Goal: Task Accomplishment & Management: Manage account settings

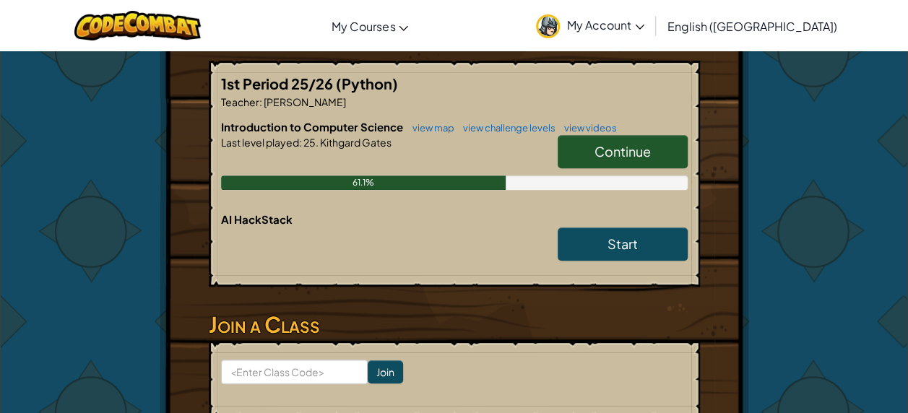
scroll to position [299, 0]
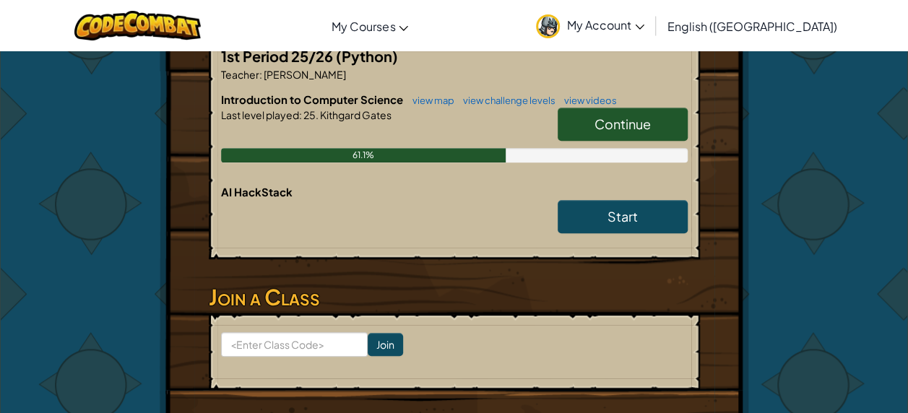
click at [593, 146] on div "Continue" at bounding box center [615, 128] width 144 height 40
click at [592, 120] on link "Continue" at bounding box center [622, 124] width 130 height 33
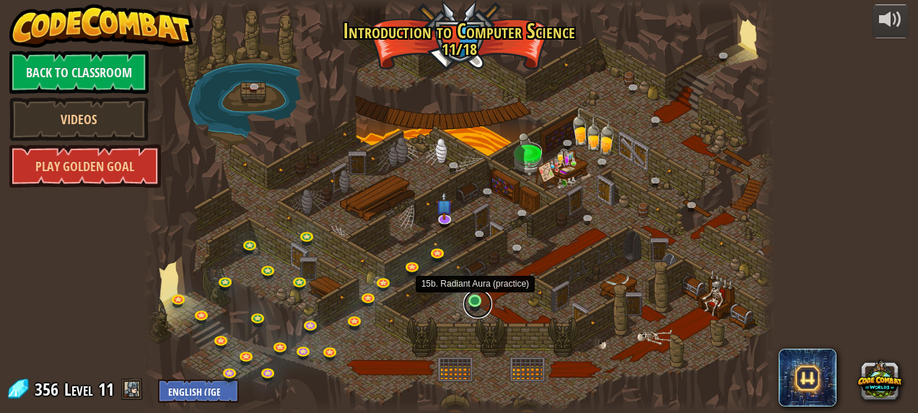
click at [474, 305] on link at bounding box center [478, 304] width 29 height 29
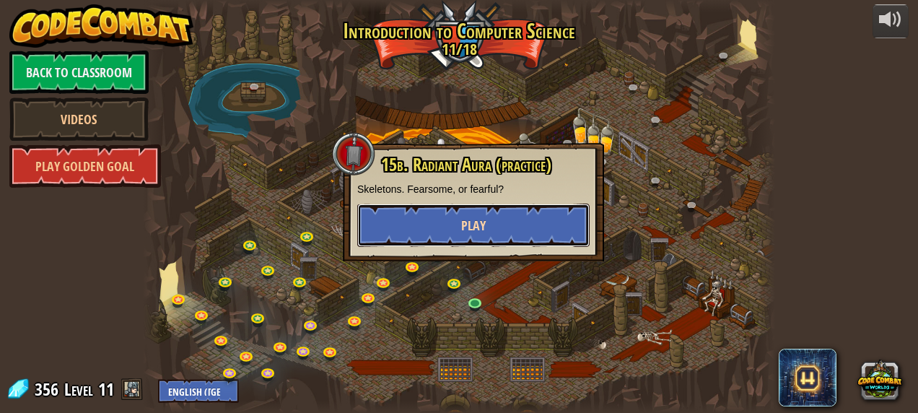
click at [472, 222] on span "Play" at bounding box center [473, 226] width 25 height 18
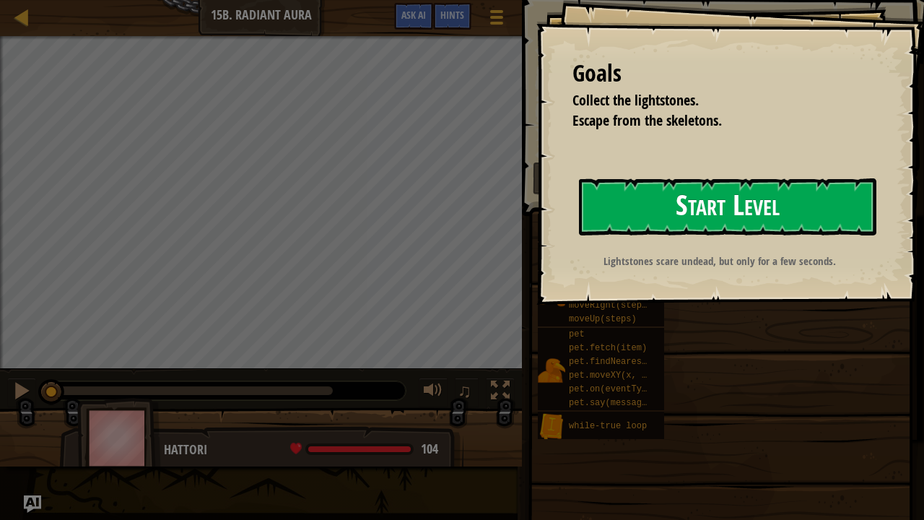
click at [663, 224] on button "Start Level" at bounding box center [727, 206] width 297 height 57
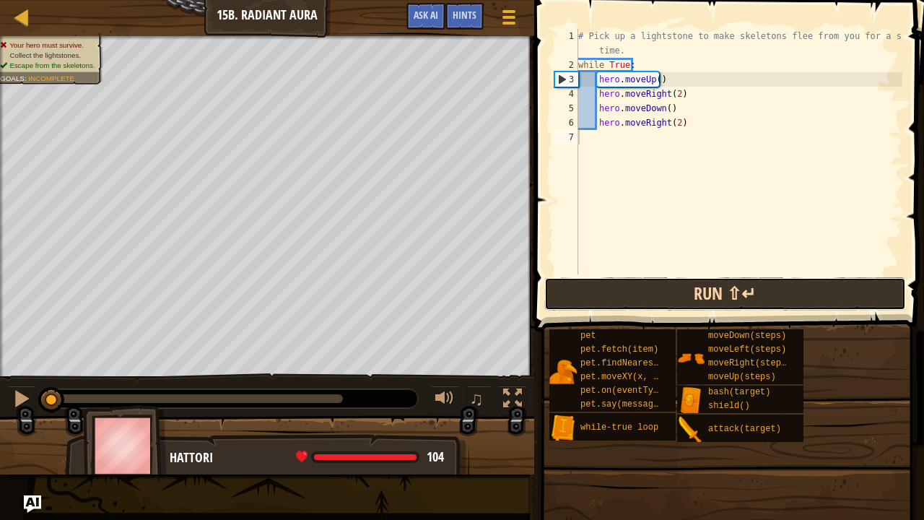
click at [645, 300] on button "Run ⇧↵" at bounding box center [725, 293] width 362 height 33
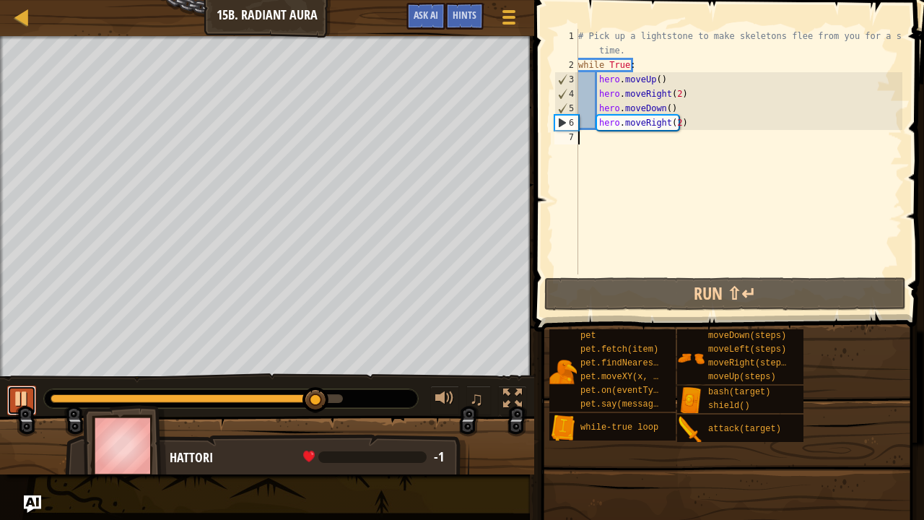
click at [16, 391] on div at bounding box center [21, 398] width 19 height 19
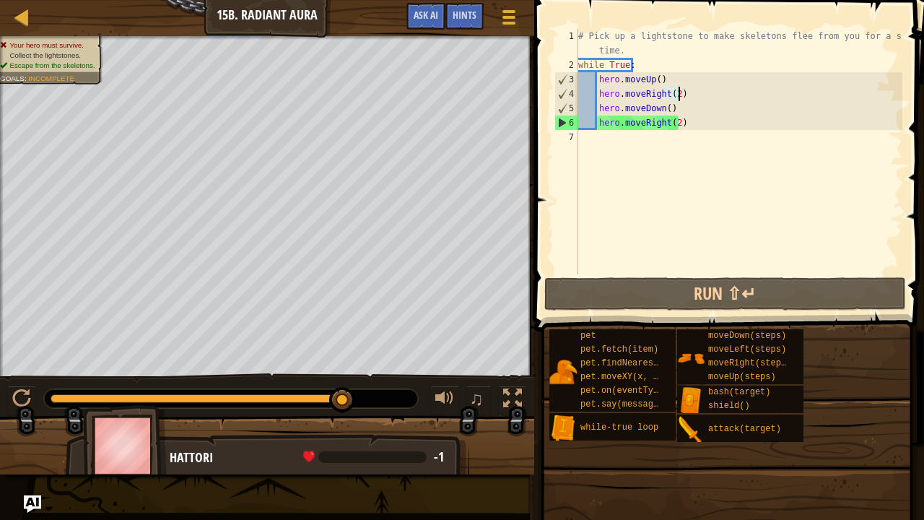
click at [682, 97] on div "# Pick up a lightstone to make skeletons flee from you for a short time. while …" at bounding box center [738, 173] width 327 height 289
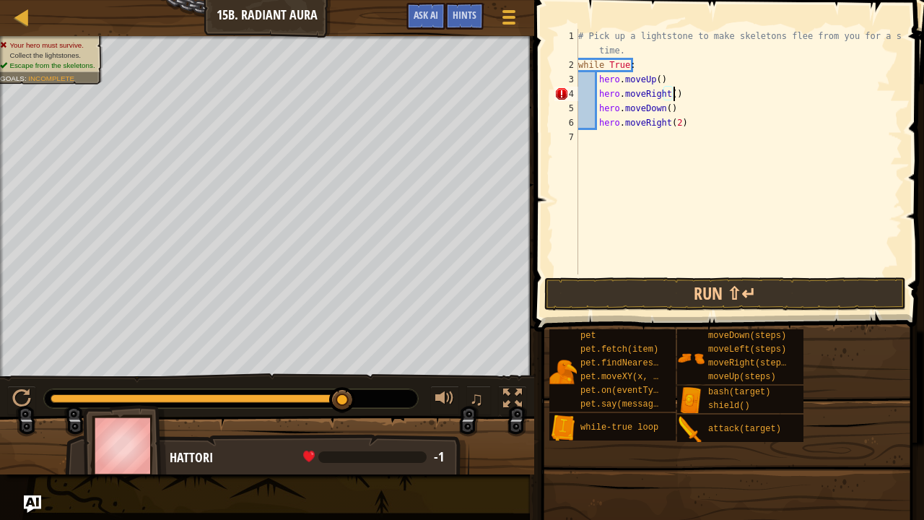
scroll to position [6, 7]
click at [687, 277] on button "Run ⇧↵" at bounding box center [725, 293] width 362 height 33
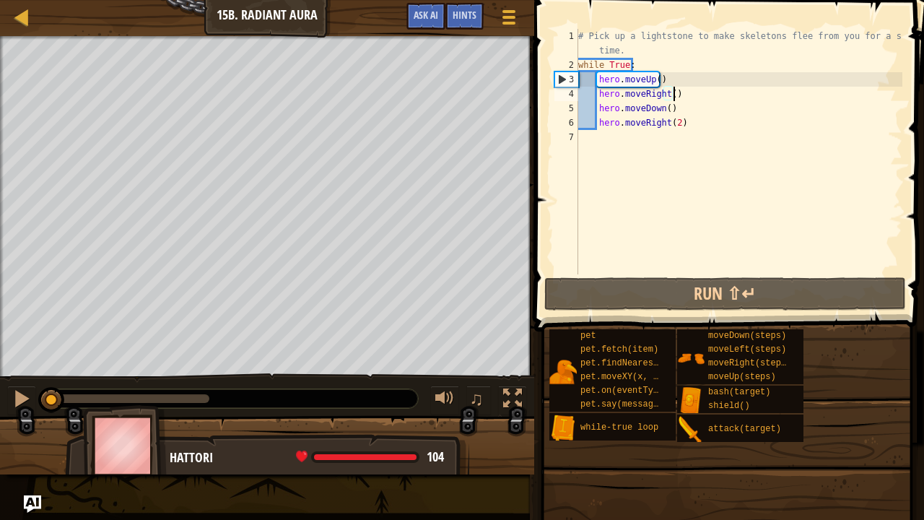
drag, startPoint x: 118, startPoint y: 393, endPoint x: 4, endPoint y: 379, distance: 114.9
click at [0, 381] on div "♫" at bounding box center [267, 394] width 534 height 43
click at [13, 391] on div at bounding box center [21, 398] width 19 height 19
drag, startPoint x: 58, startPoint y: 396, endPoint x: 16, endPoint y: 393, distance: 42.0
click at [16, 393] on div "♫" at bounding box center [267, 394] width 534 height 43
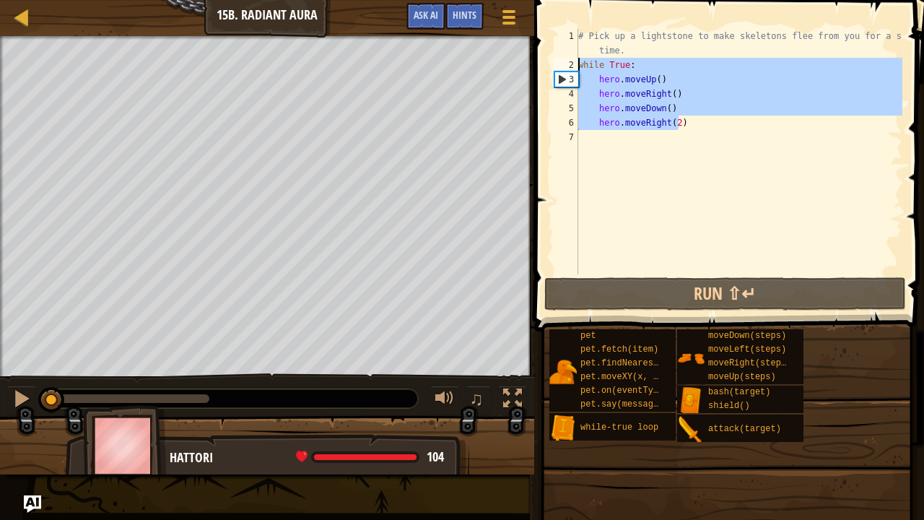
drag, startPoint x: 683, startPoint y: 129, endPoint x: 545, endPoint y: 60, distance: 154.3
click at [545, 59] on div "hero.moveRight() 1 2 3 4 5 6 7 # Pick up a lightstone to make skeletons flee fr…" at bounding box center [727, 194] width 394 height 374
type textarea "while True: hero.moveUp()"
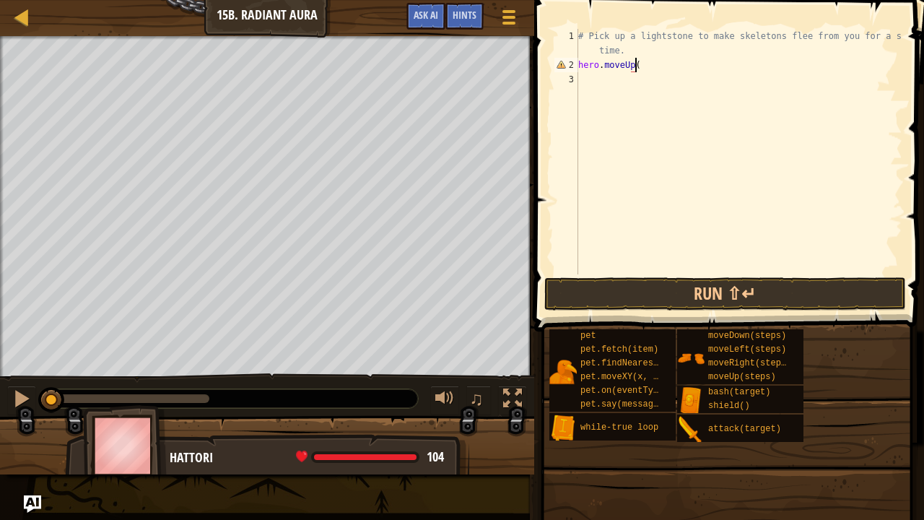
scroll to position [6, 4]
type textarea "hero.moveUp()"
click at [605, 286] on button "Run ⇧↵" at bounding box center [725, 293] width 362 height 33
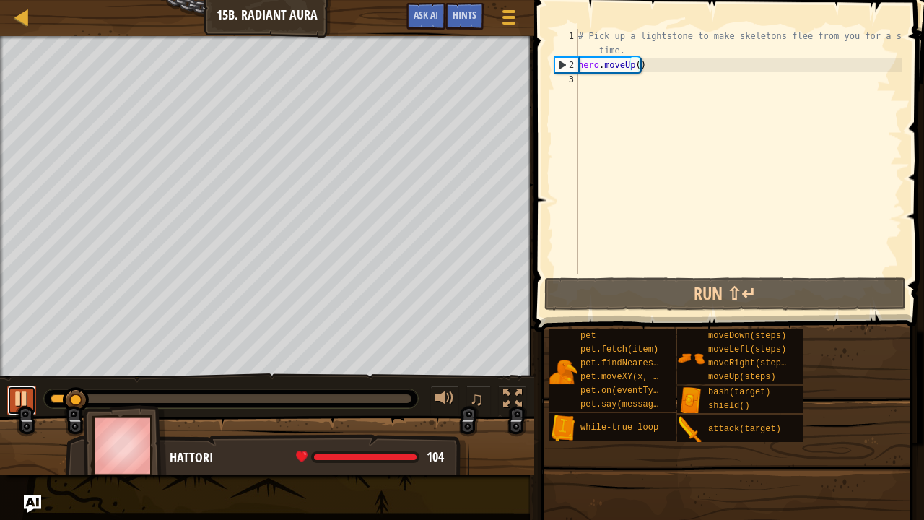
click at [14, 403] on div at bounding box center [21, 398] width 19 height 19
click at [611, 85] on div "# Pick up a lightstone to make skeletons flee from you for a short time. hero .…" at bounding box center [738, 173] width 327 height 289
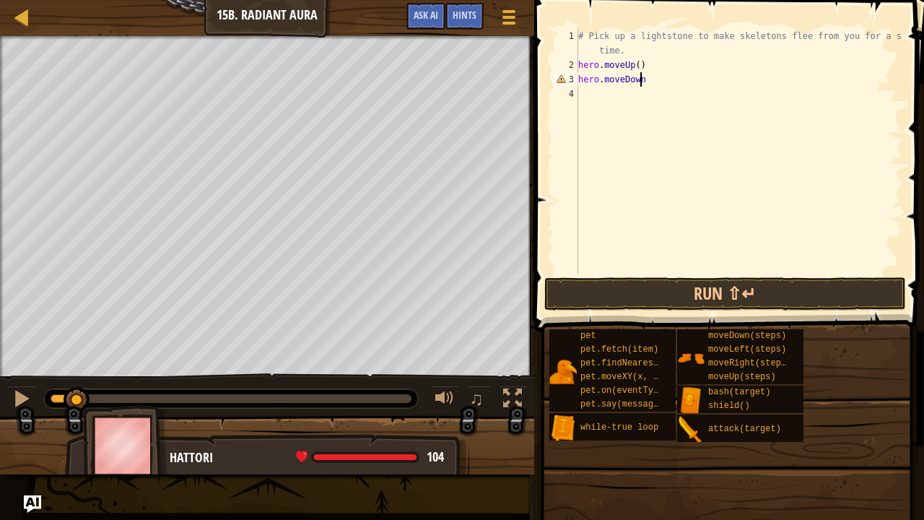
type textarea "hero.moveDown()"
click at [609, 92] on div "# Pick up a lightstone to make skeletons flee from you for a short time. hero .…" at bounding box center [738, 173] width 327 height 289
click at [581, 62] on div "# Pick up a lightstone to make skeletons flee from you for a short time. hero .…" at bounding box center [738, 173] width 327 height 289
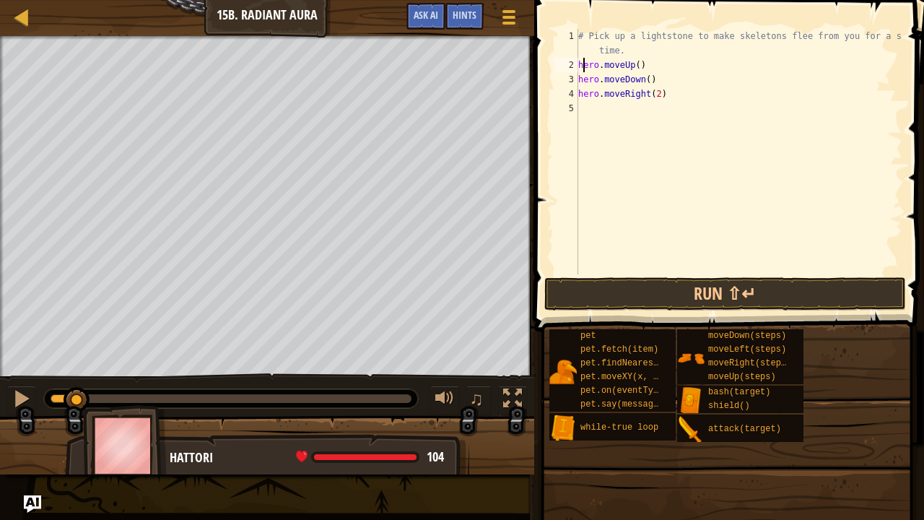
click at [578, 63] on div "2" at bounding box center [567, 65] width 24 height 14
type textarea "hero.moveUp()"
click at [583, 71] on div "# Pick up a lightstone to make skeletons flee from you for a short time. hero .…" at bounding box center [738, 173] width 327 height 289
click at [579, 78] on div "# Pick up a lightstone to make skeletons flee from you for a short time. while …" at bounding box center [738, 173] width 327 height 289
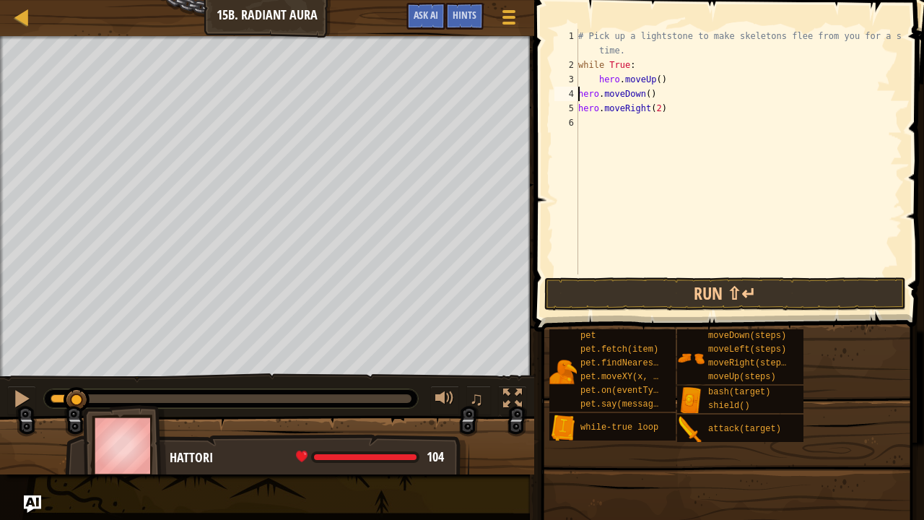
click at [578, 92] on div "# Pick up a lightstone to make skeletons flee from you for a short time. while …" at bounding box center [738, 173] width 327 height 289
click at [580, 108] on div "# Pick up a lightstone to make skeletons flee from you for a short time. while …" at bounding box center [738, 173] width 327 height 289
type textarea "hero.moveRight(2)"
click at [639, 284] on button "Run ⇧↵" at bounding box center [725, 293] width 362 height 33
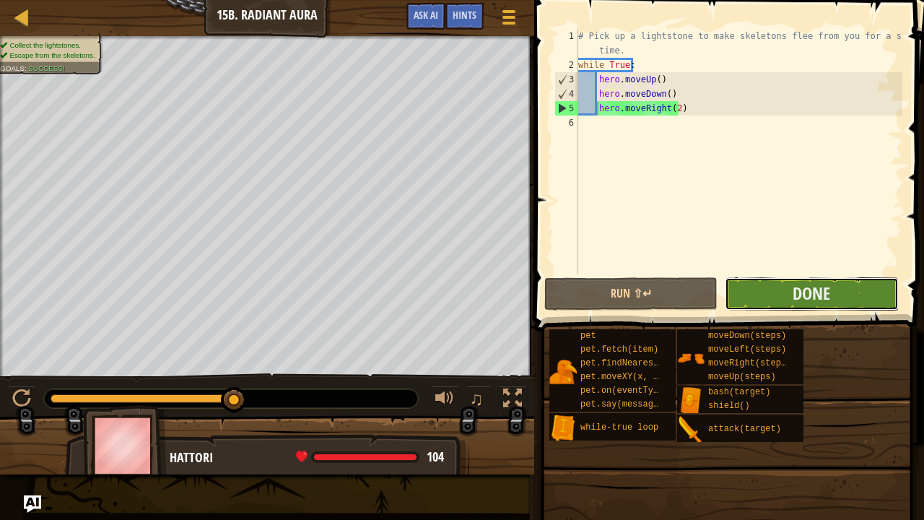
click at [775, 306] on button "Done" at bounding box center [811, 293] width 173 height 33
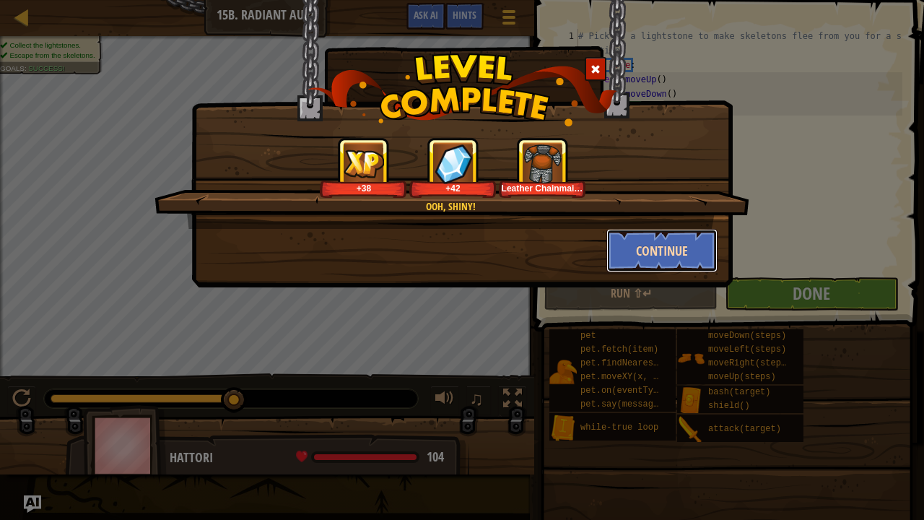
click at [639, 241] on button "Continue" at bounding box center [662, 250] width 112 height 43
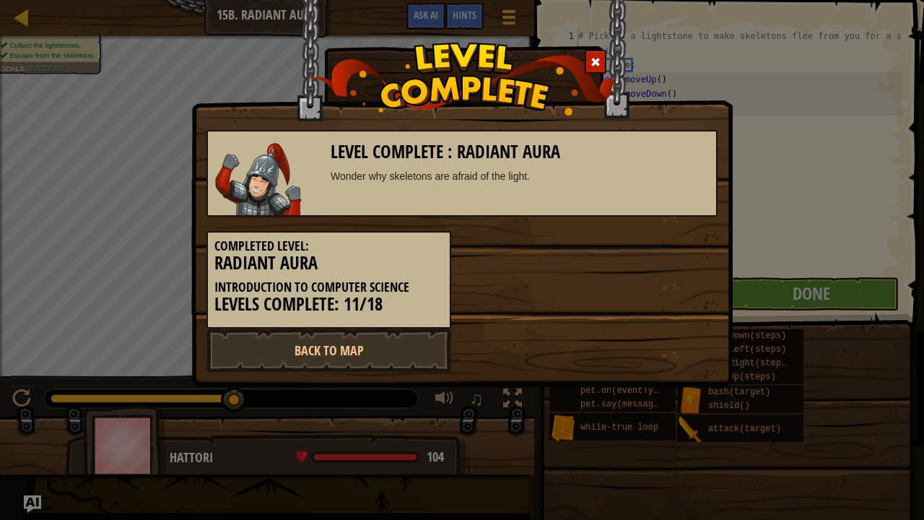
click at [643, 256] on div "Completed Level: Radiant Aura Introduction to Computer Science Levels Complete:…" at bounding box center [462, 273] width 533 height 112
click at [354, 358] on link "Back to Map" at bounding box center [328, 350] width 245 height 43
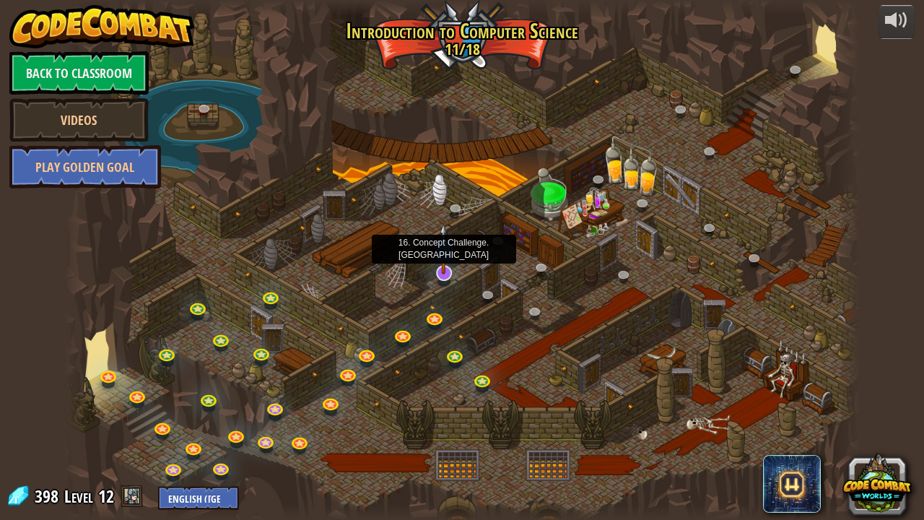
click at [443, 273] on img at bounding box center [443, 248] width 22 height 51
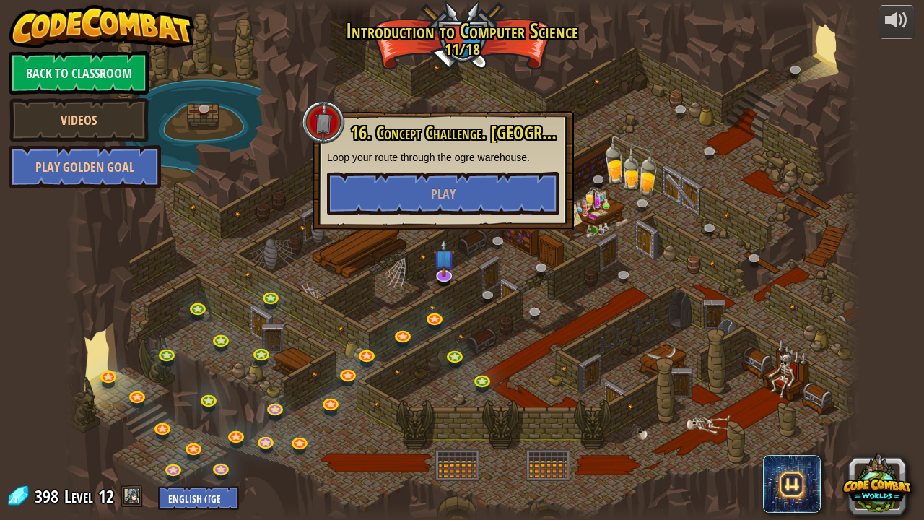
click at [439, 219] on div "16. Concept Challenge. [GEOGRAPHIC_DATA] your route through the ogre warehouse.…" at bounding box center [443, 170] width 261 height 118
click at [459, 192] on button "Play" at bounding box center [443, 193] width 232 height 43
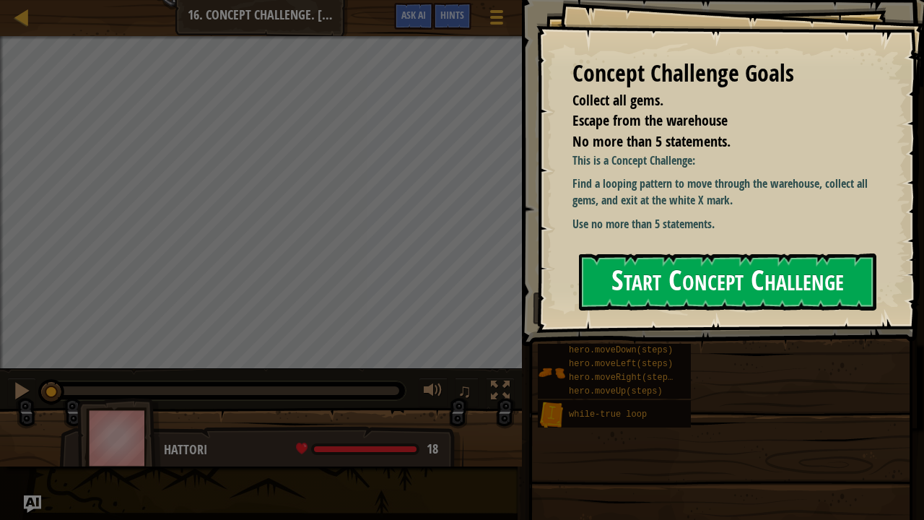
click at [658, 276] on button "Start Concept Challenge" at bounding box center [727, 281] width 297 height 57
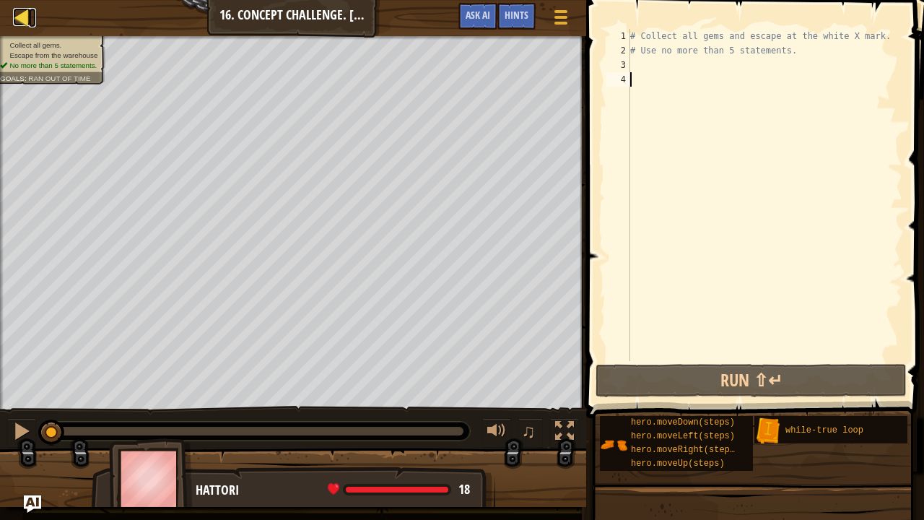
click at [19, 12] on div at bounding box center [22, 17] width 18 height 18
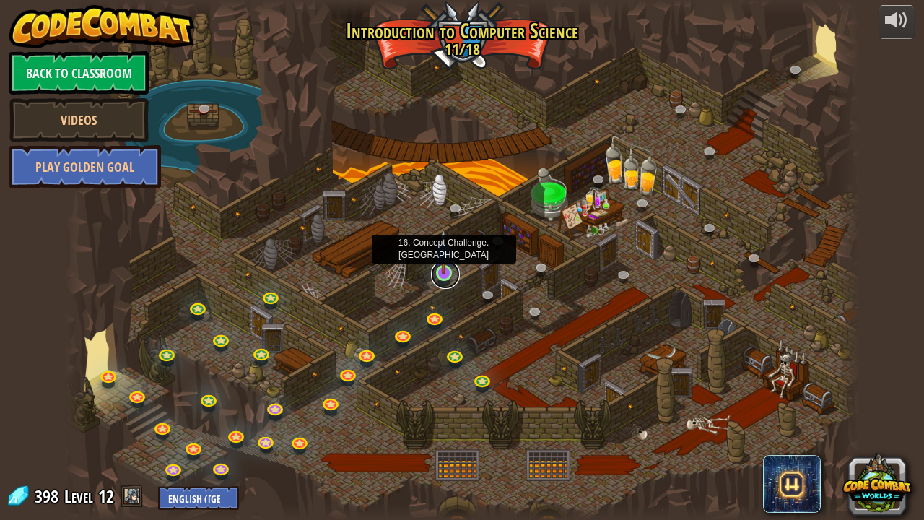
click at [436, 281] on link at bounding box center [445, 274] width 29 height 29
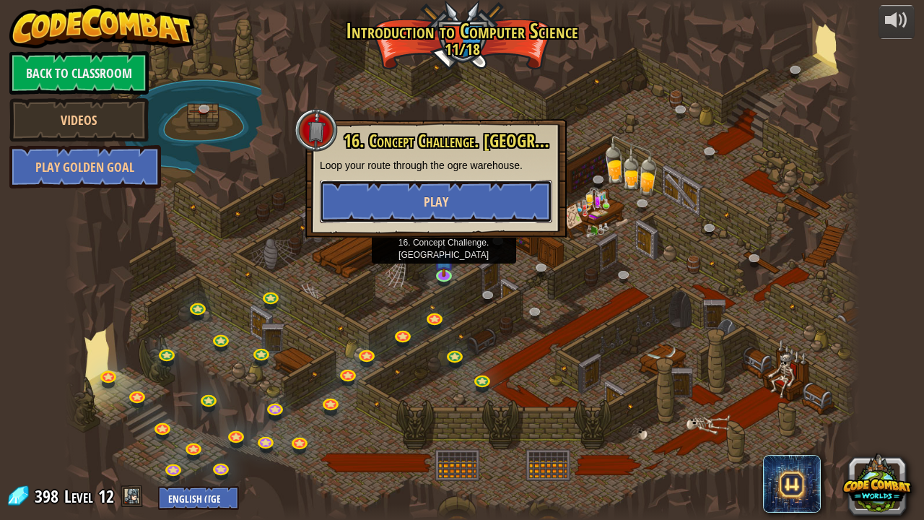
click at [402, 201] on button "Play" at bounding box center [436, 201] width 232 height 43
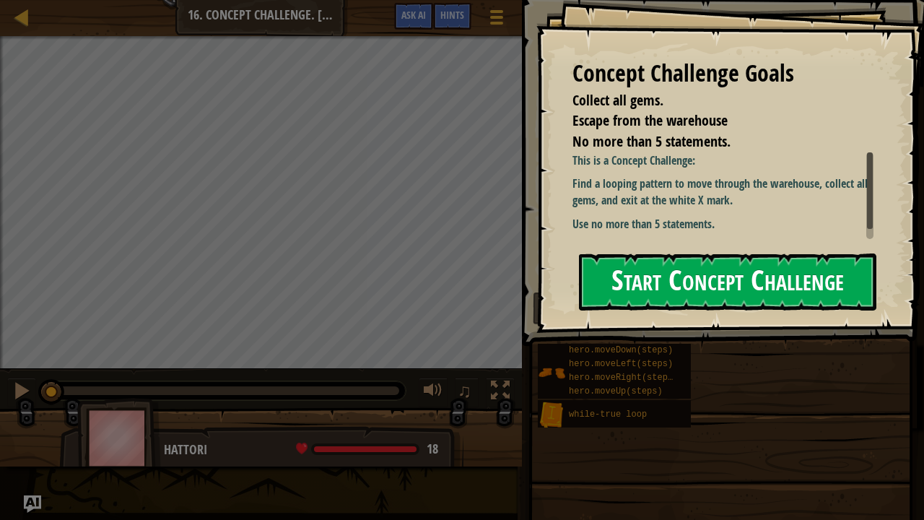
click at [608, 282] on button "Start Concept Challenge" at bounding box center [727, 281] width 297 height 57
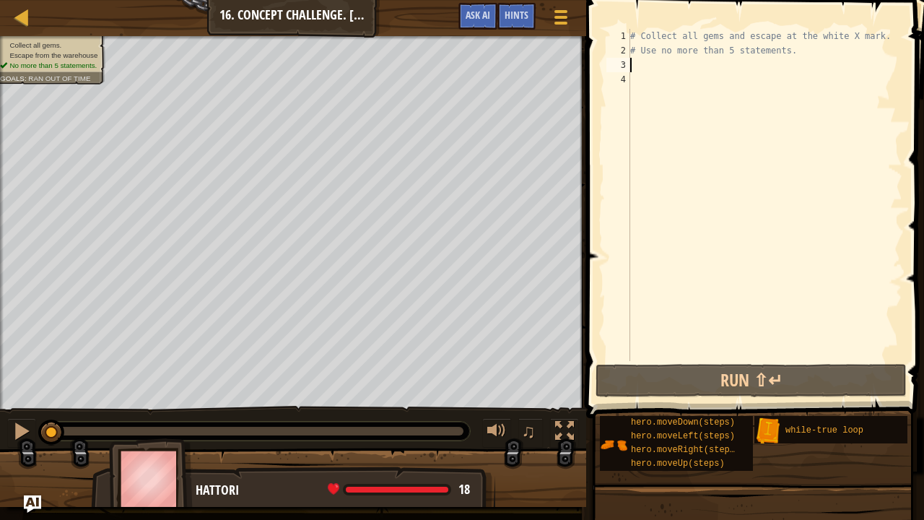
click at [650, 64] on div "# Collect all gems and escape at the white X mark. # Use no more than 5 stateme…" at bounding box center [764, 209] width 275 height 361
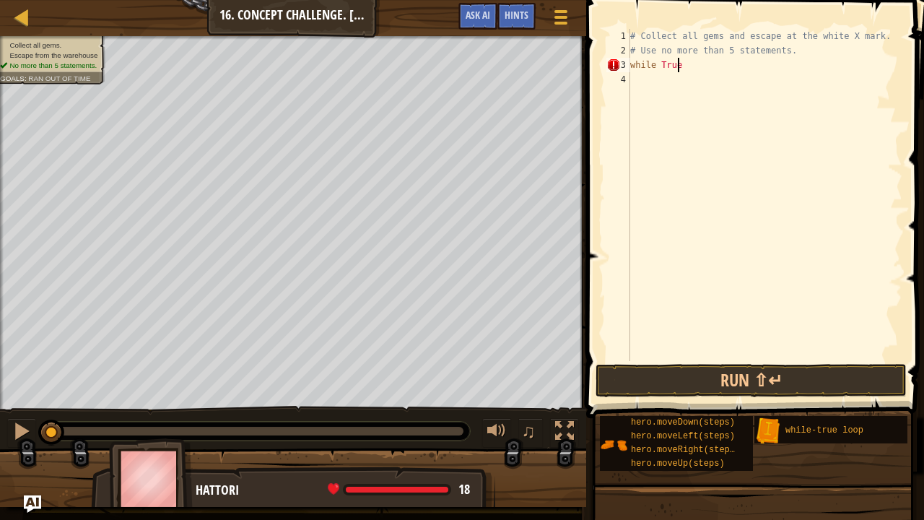
scroll to position [6, 3]
type textarea "while True:"
click at [645, 79] on div "# Collect all gems and escape at the white X mark. # Use no more than 5 stateme…" at bounding box center [764, 209] width 275 height 361
type textarea "hero.moveUp()"
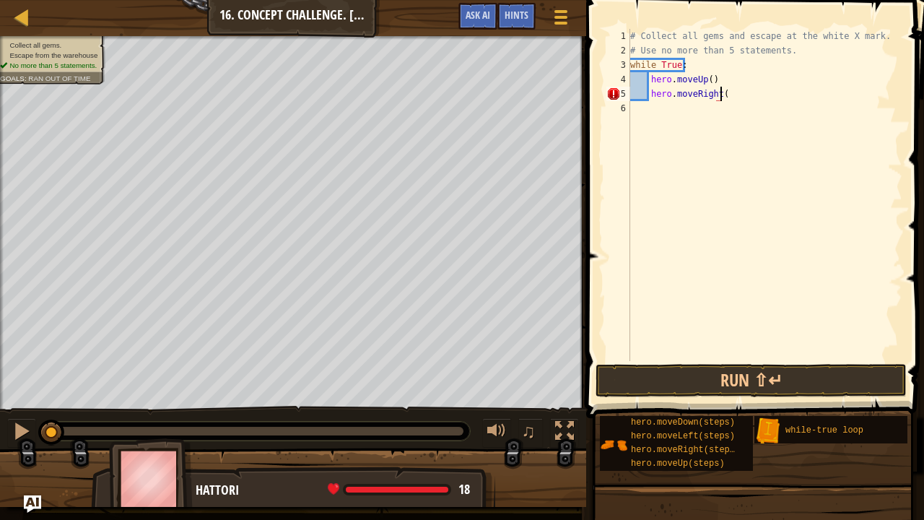
scroll to position [6, 7]
type textarea "hero.moveRight(2)"
type textarea "hero.moveDown()"
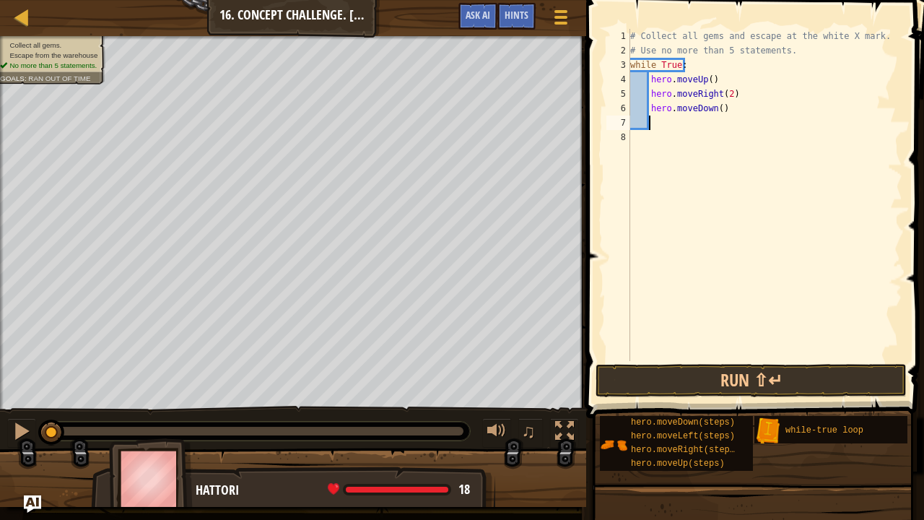
type textarea "j"
click at [647, 383] on button "Run ⇧↵" at bounding box center [751, 380] width 311 height 33
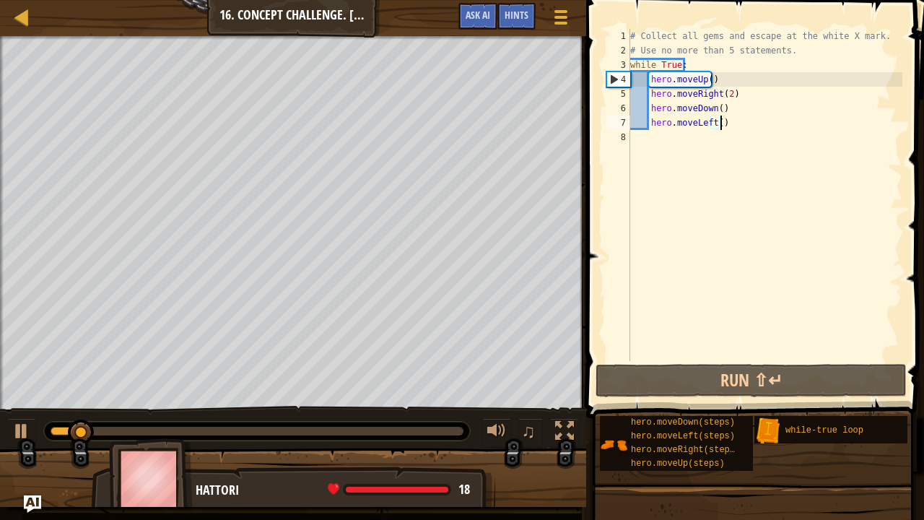
click at [713, 80] on div "# Collect all gems and escape at the white X mark. # Use no more than 5 stateme…" at bounding box center [764, 209] width 275 height 361
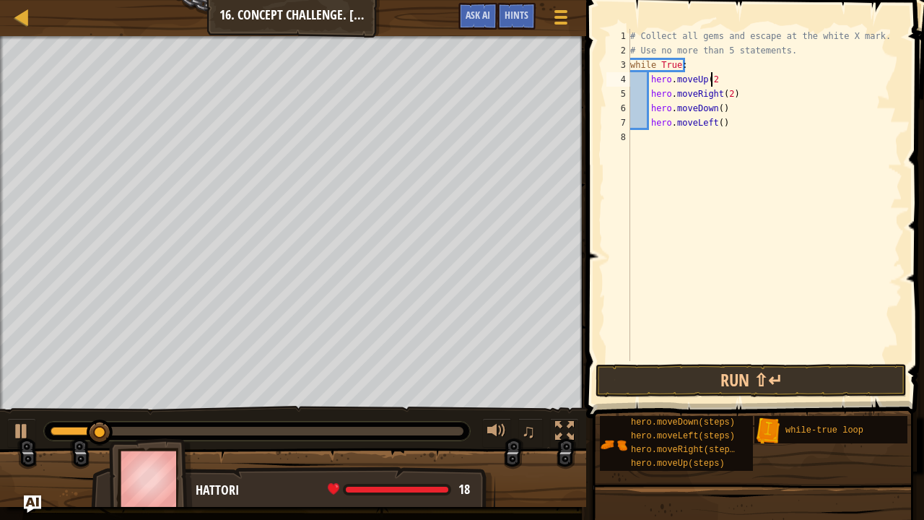
scroll to position [6, 6]
type textarea "hero.moveUp(2)"
click at [695, 396] on button "Run ⇧↵" at bounding box center [751, 380] width 311 height 33
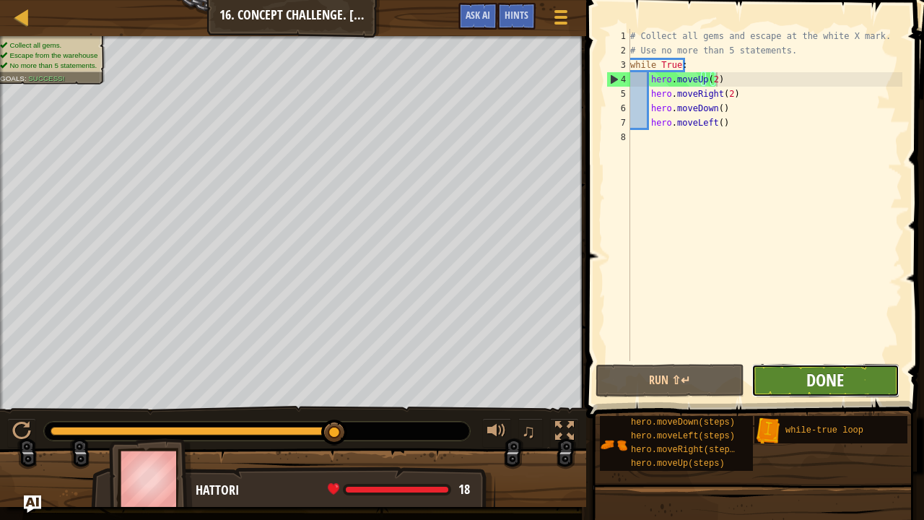
click at [830, 389] on span "Done" at bounding box center [825, 379] width 38 height 23
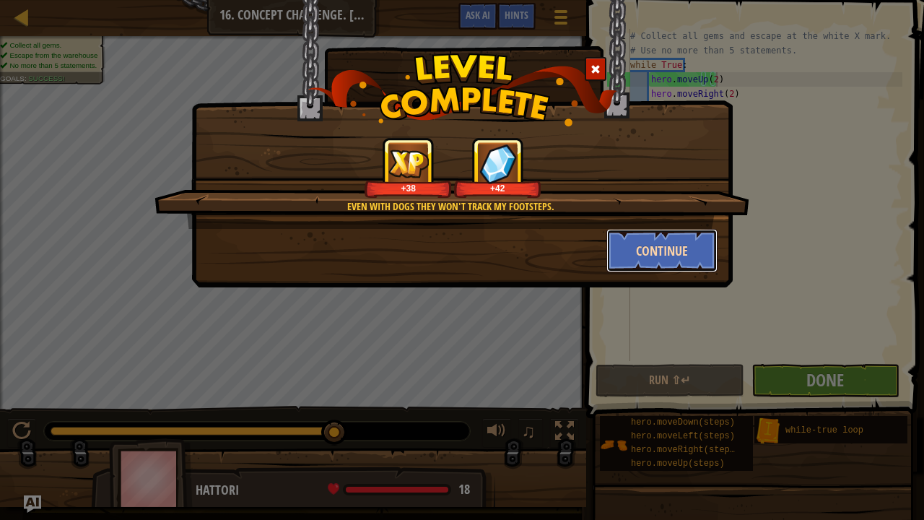
click at [638, 248] on button "Continue" at bounding box center [662, 250] width 112 height 43
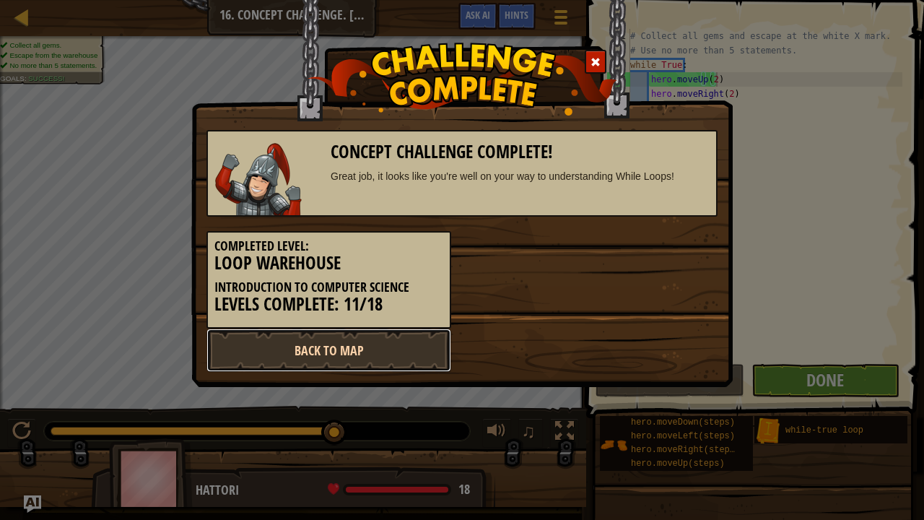
click at [365, 355] on link "Back to Map" at bounding box center [328, 350] width 245 height 43
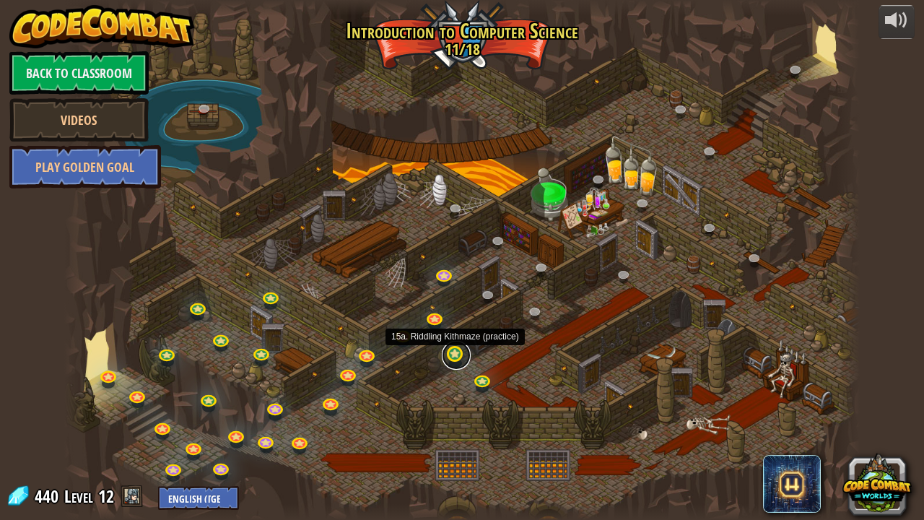
click at [449, 355] on link at bounding box center [456, 355] width 29 height 29
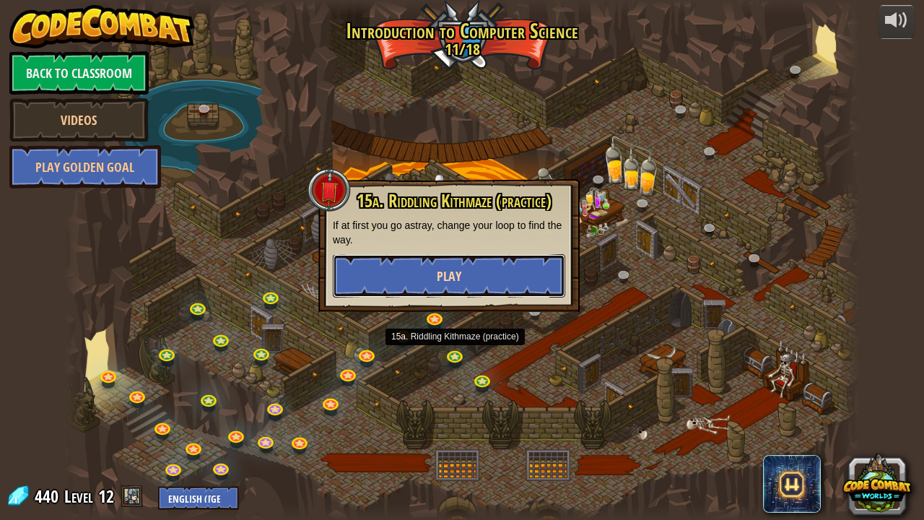
click at [425, 271] on button "Play" at bounding box center [449, 275] width 232 height 43
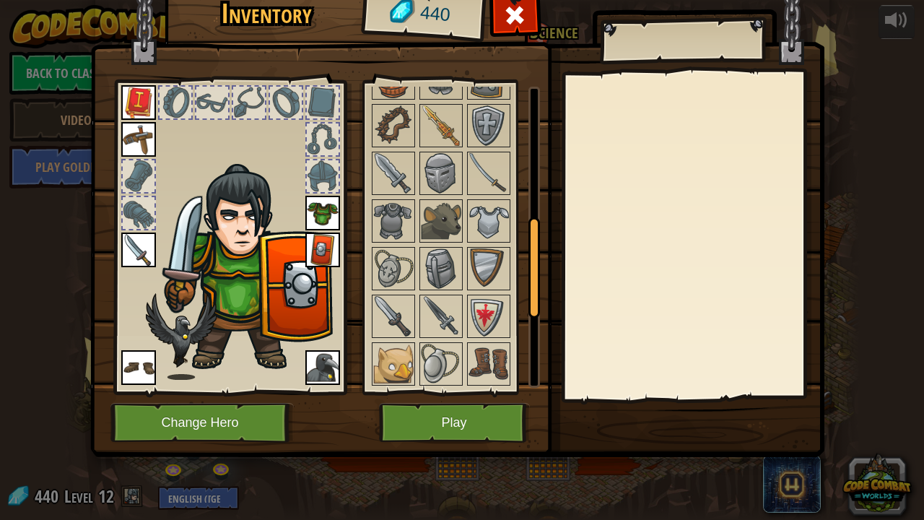
scroll to position [619, 0]
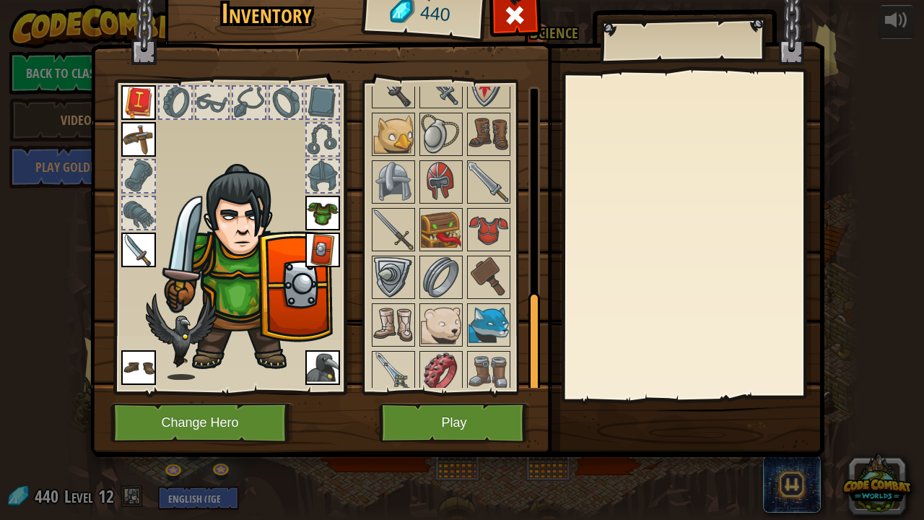
drag, startPoint x: 533, startPoint y: 139, endPoint x: 330, endPoint y: 352, distance: 294.7
click at [330, 352] on div "Inventory 440 Available Equip Equip Equip Equip Equip Equip Equip Equip Equip E…" at bounding box center [462, 220] width 734 height 477
click at [511, 302] on div at bounding box center [460, 39] width 181 height 715
drag, startPoint x: 488, startPoint y: 316, endPoint x: 511, endPoint y: 302, distance: 26.9
click at [511, 302] on div at bounding box center [460, 39] width 181 height 715
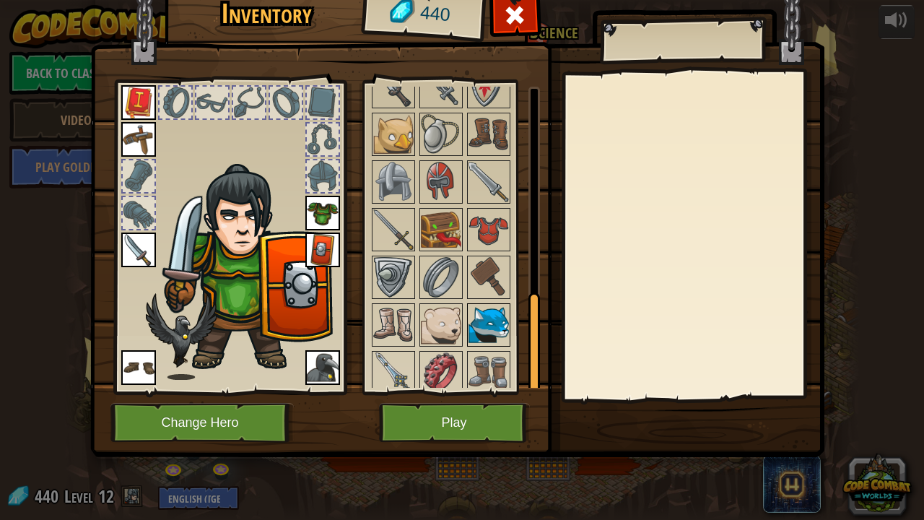
click at [499, 305] on img at bounding box center [489, 325] width 40 height 40
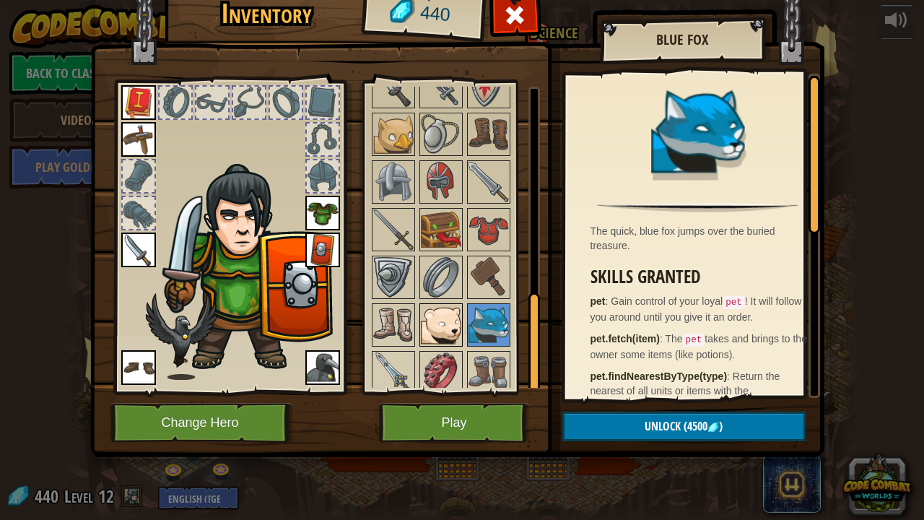
click at [438, 310] on img at bounding box center [441, 325] width 40 height 40
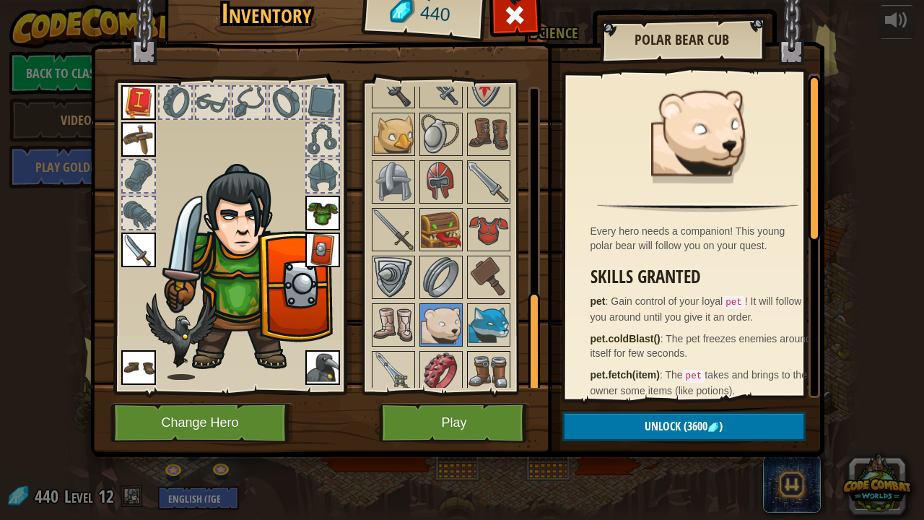
click at [484, 361] on img at bounding box center [489, 372] width 40 height 40
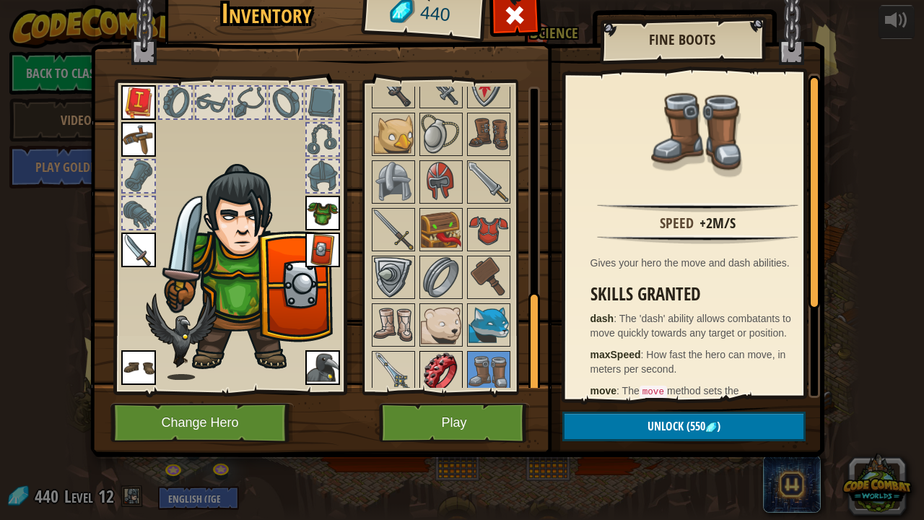
click at [435, 360] on img at bounding box center [441, 372] width 40 height 40
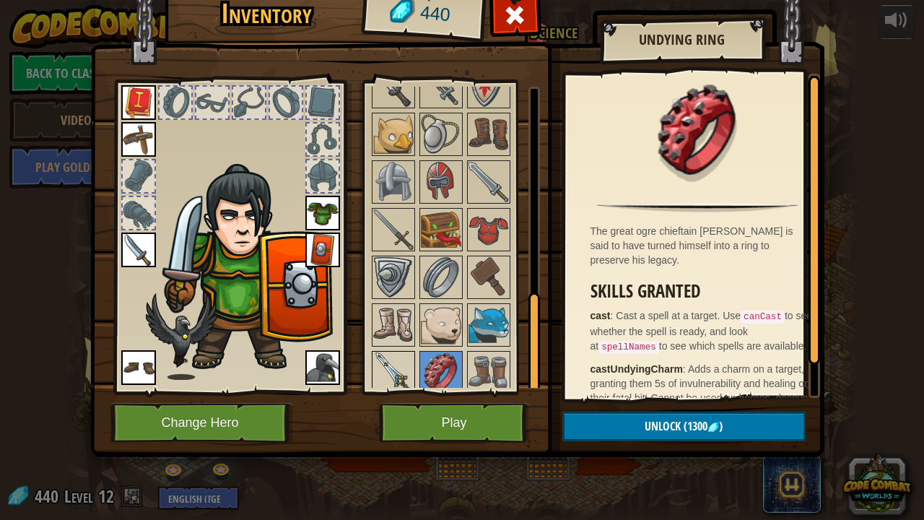
click at [386, 362] on img at bounding box center [393, 372] width 40 height 40
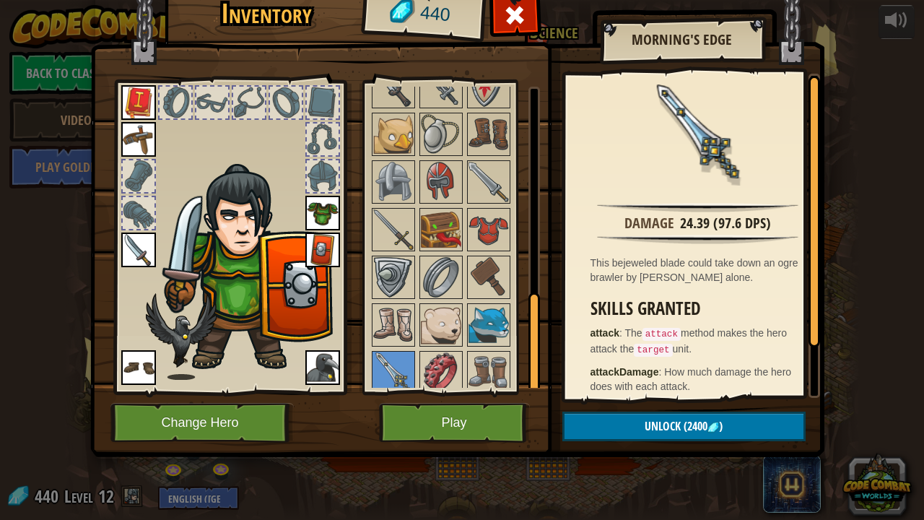
drag, startPoint x: 527, startPoint y: 314, endPoint x: 524, endPoint y: 303, distance: 11.9
click at [524, 303] on div at bounding box center [460, 39] width 181 height 715
click at [388, 328] on img at bounding box center [393, 325] width 40 height 40
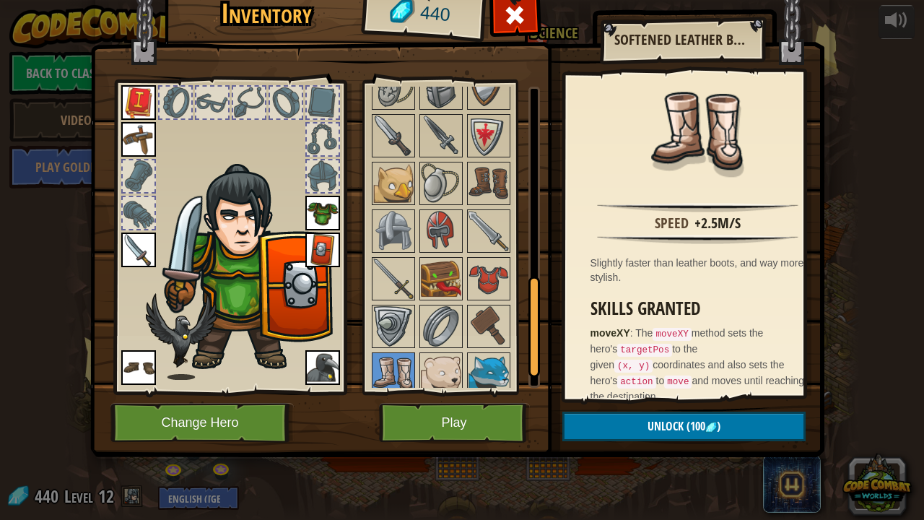
drag, startPoint x: 529, startPoint y: 313, endPoint x: 528, endPoint y: 296, distance: 17.4
click at [529, 296] on div at bounding box center [535, 327] width 12 height 101
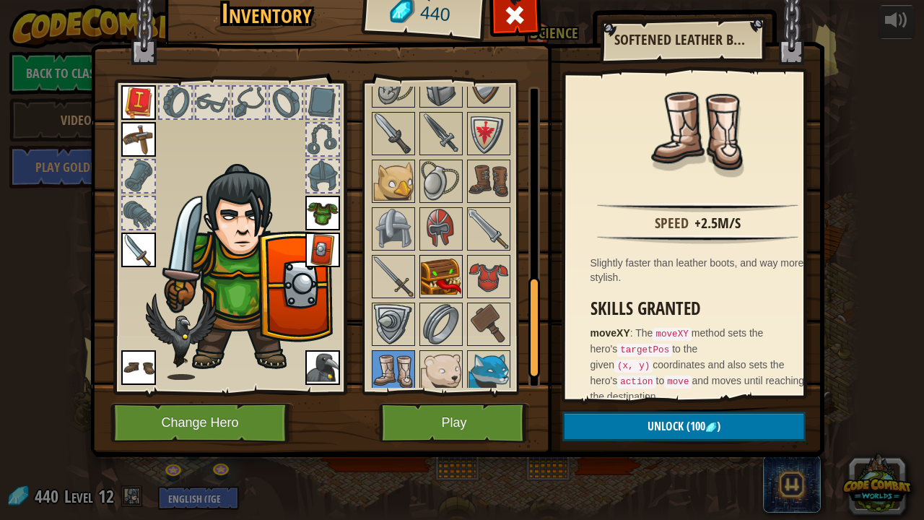
click at [440, 259] on img at bounding box center [441, 276] width 40 height 40
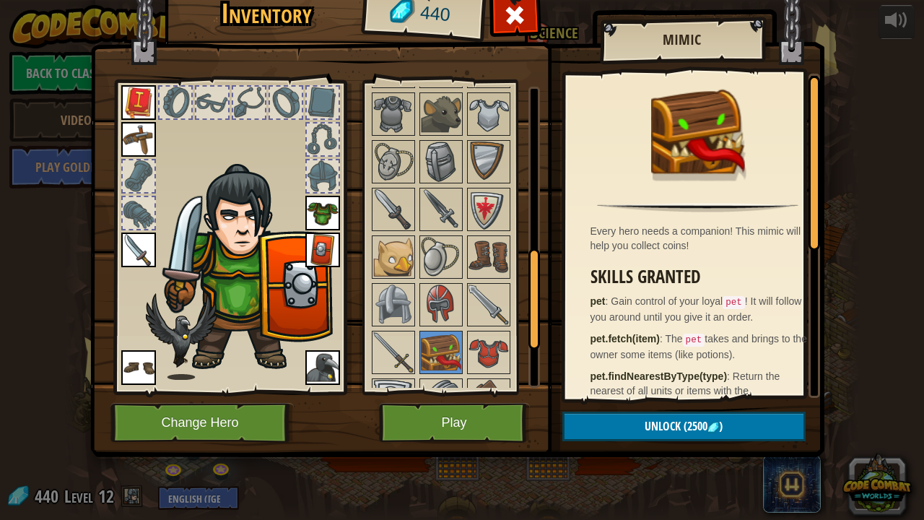
drag, startPoint x: 529, startPoint y: 283, endPoint x: 518, endPoint y: 251, distance: 33.6
click at [518, 251] on div "Available Equip Equip Equip Equip Equip Equip Equip Equip Equip Equip (double-c…" at bounding box center [455, 237] width 170 height 301
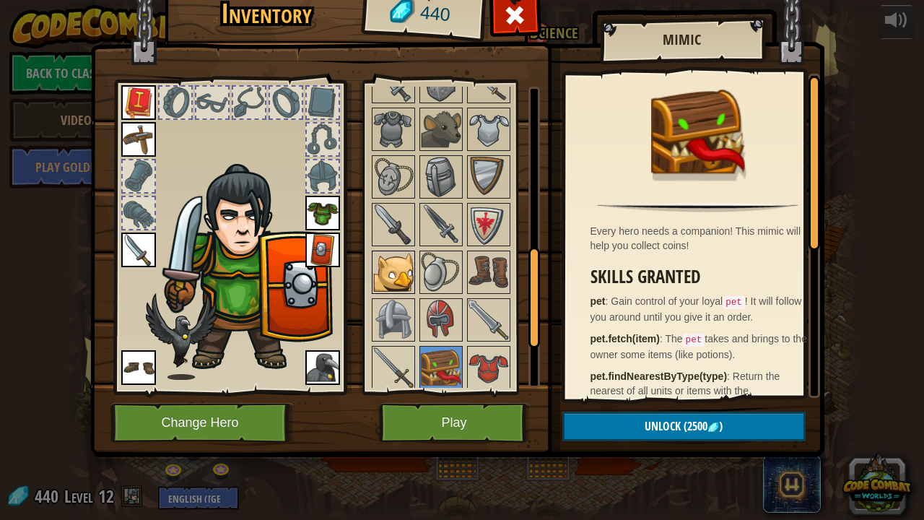
click at [383, 258] on img at bounding box center [393, 272] width 40 height 40
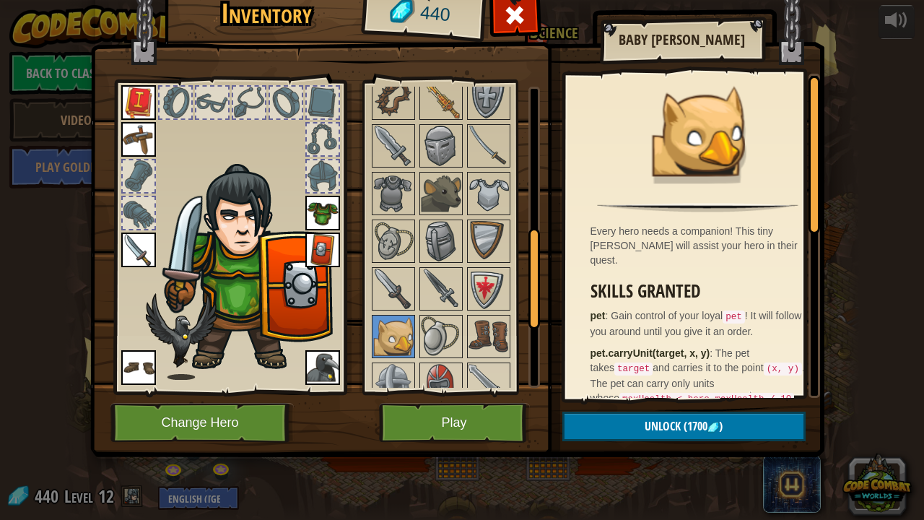
drag, startPoint x: 534, startPoint y: 266, endPoint x: 525, endPoint y: 243, distance: 25.6
click at [525, 243] on div "Available Equip Equip Equip Equip Equip Equip Equip Equip Equip Equip (double-c…" at bounding box center [455, 237] width 170 height 301
click at [441, 283] on img at bounding box center [441, 291] width 40 height 40
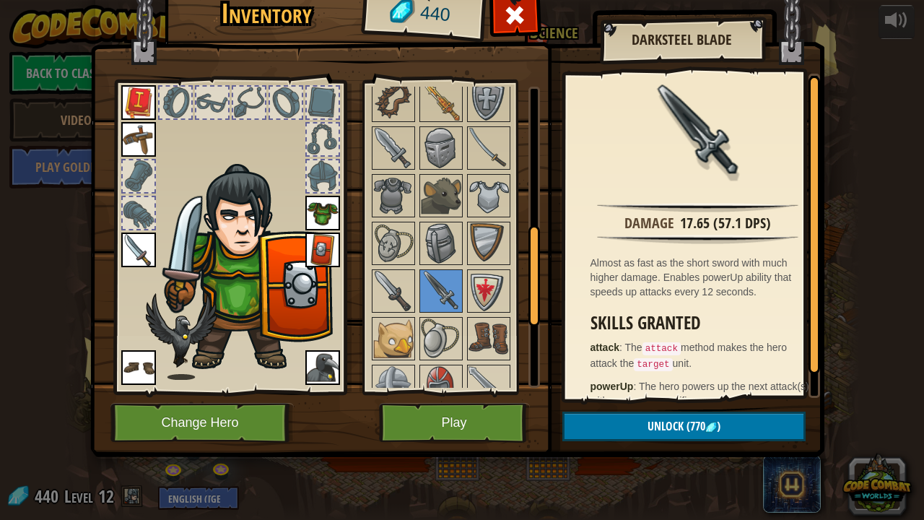
click at [356, 283] on img at bounding box center [457, 195] width 734 height 524
click at [395, 283] on img at bounding box center [393, 291] width 40 height 40
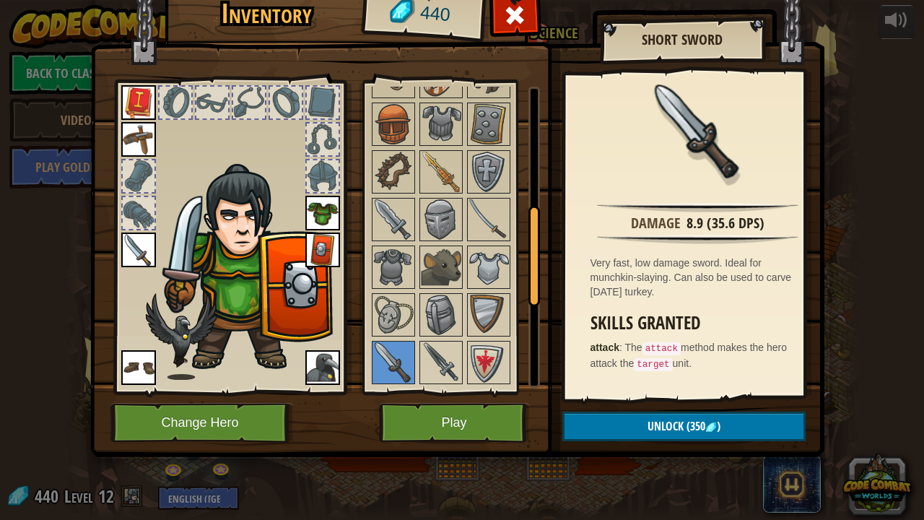
drag, startPoint x: 537, startPoint y: 277, endPoint x: 529, endPoint y: 218, distance: 59.1
click at [529, 218] on div at bounding box center [535, 256] width 12 height 101
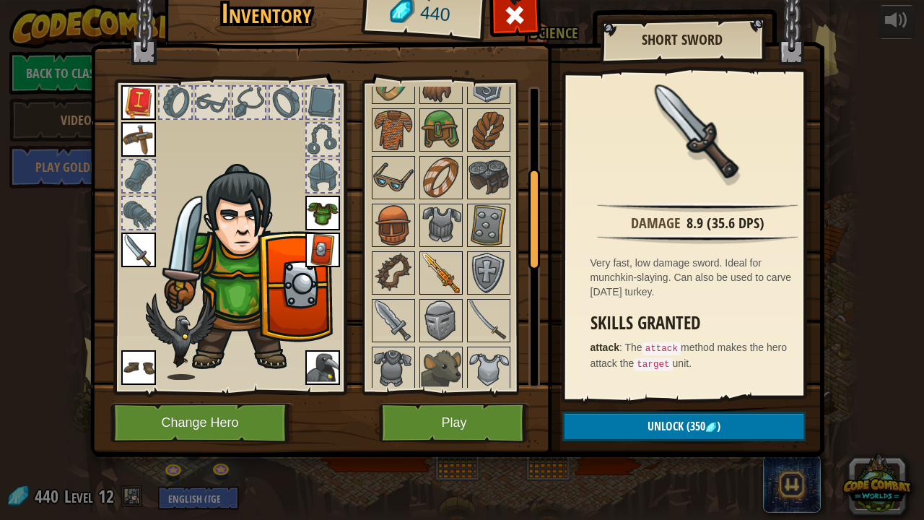
click at [440, 270] on img at bounding box center [441, 273] width 40 height 40
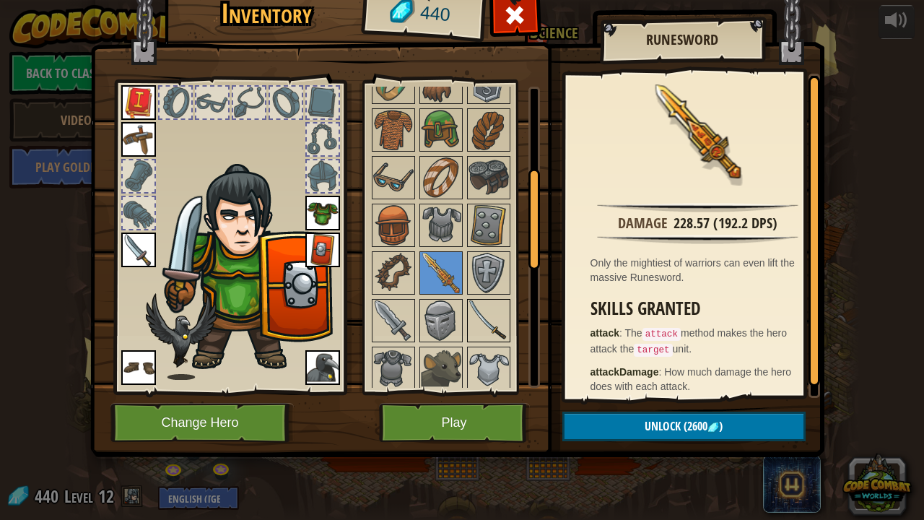
click at [488, 316] on img at bounding box center [489, 320] width 40 height 40
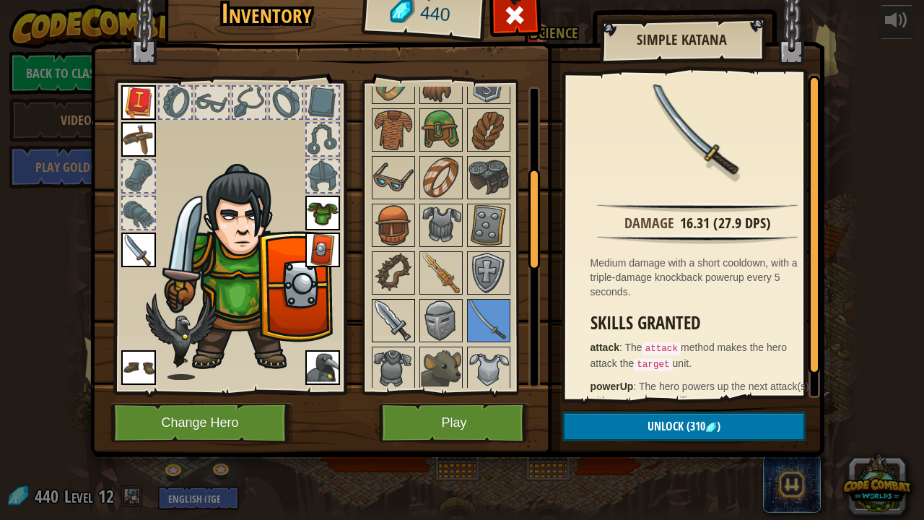
click at [393, 315] on img at bounding box center [393, 320] width 40 height 40
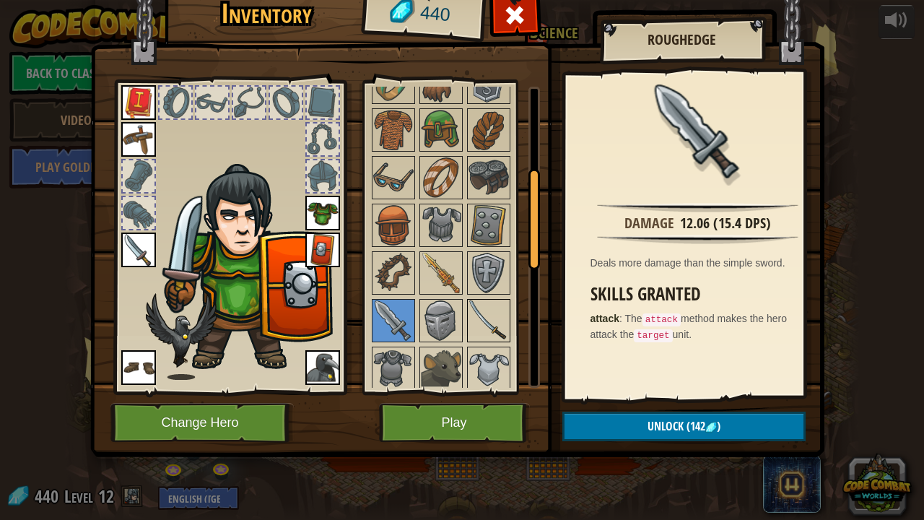
click at [478, 320] on img at bounding box center [489, 320] width 40 height 40
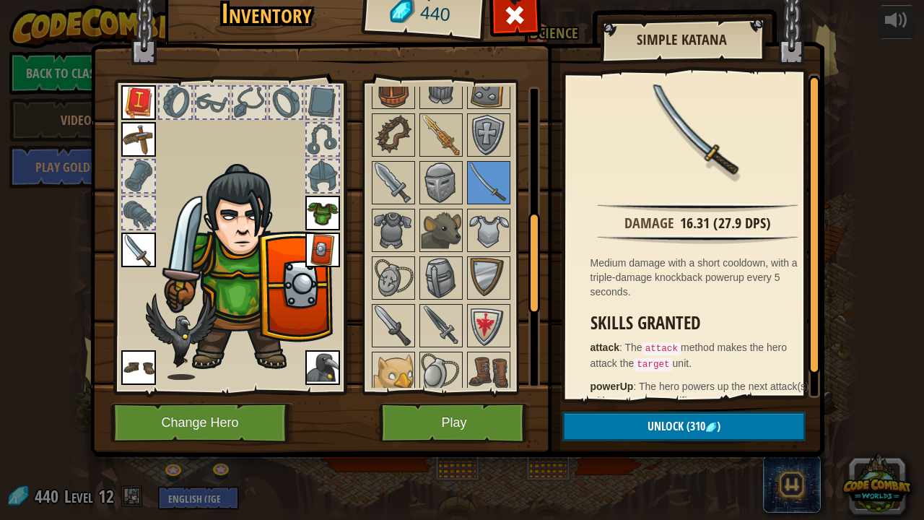
drag, startPoint x: 531, startPoint y: 230, endPoint x: 514, endPoint y: 273, distance: 46.0
click at [514, 273] on div "Available Equip Equip Equip Equip Equip Equip Equip Equip Equip Equip (double-c…" at bounding box center [455, 237] width 170 height 301
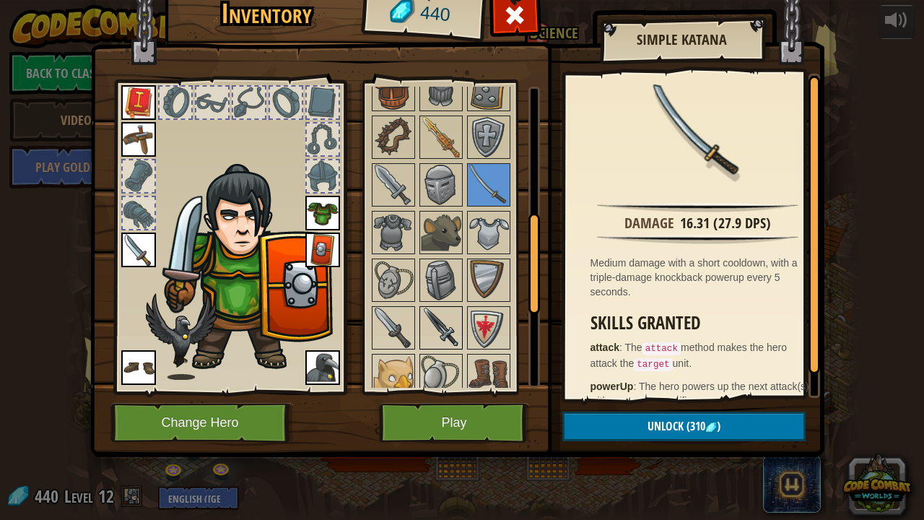
click at [427, 321] on img at bounding box center [441, 328] width 40 height 40
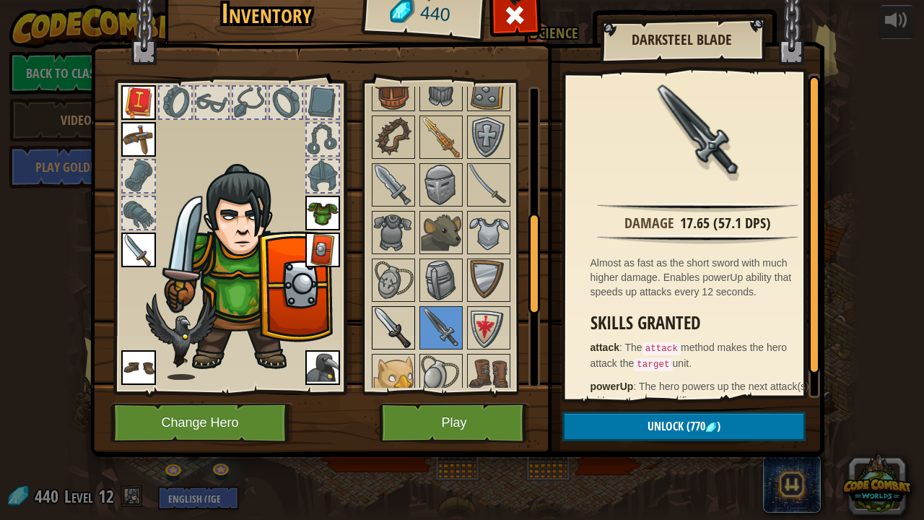
click at [388, 330] on img at bounding box center [393, 328] width 40 height 40
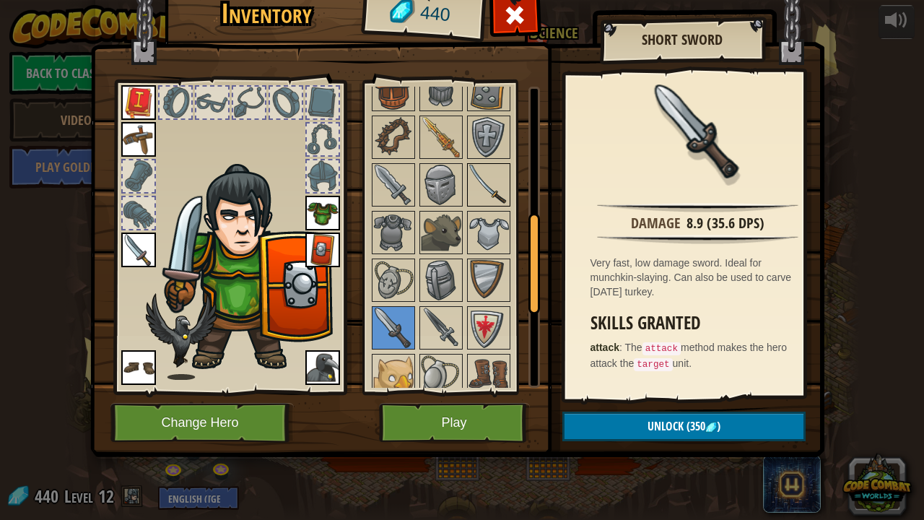
click at [474, 178] on img at bounding box center [489, 185] width 40 height 40
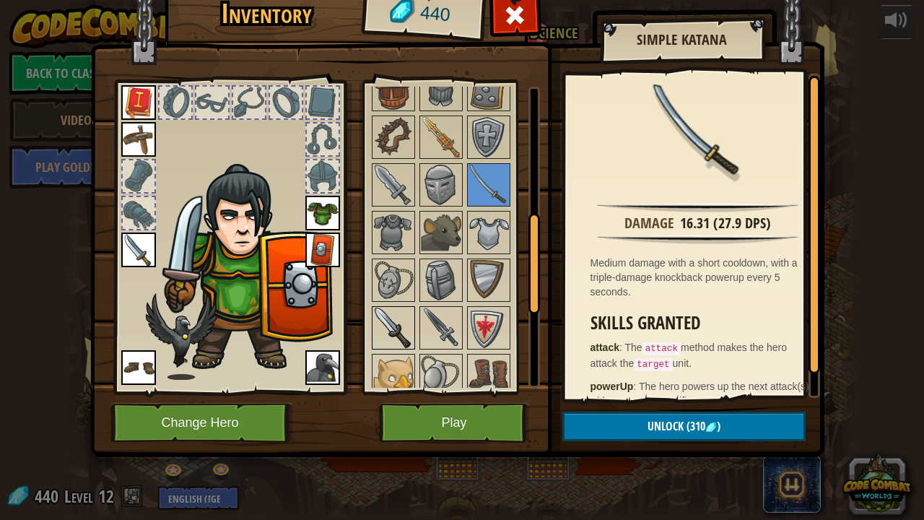
click at [382, 316] on img at bounding box center [393, 328] width 40 height 40
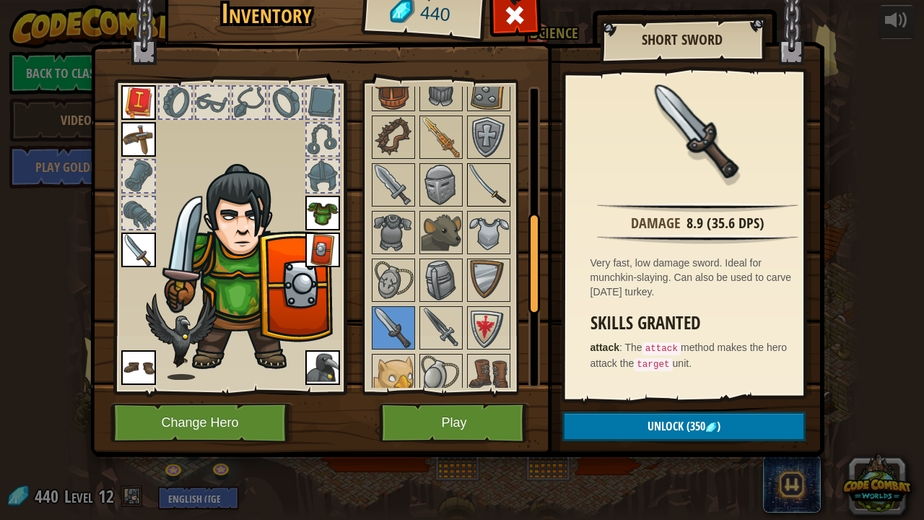
click at [495, 182] on img at bounding box center [489, 185] width 40 height 40
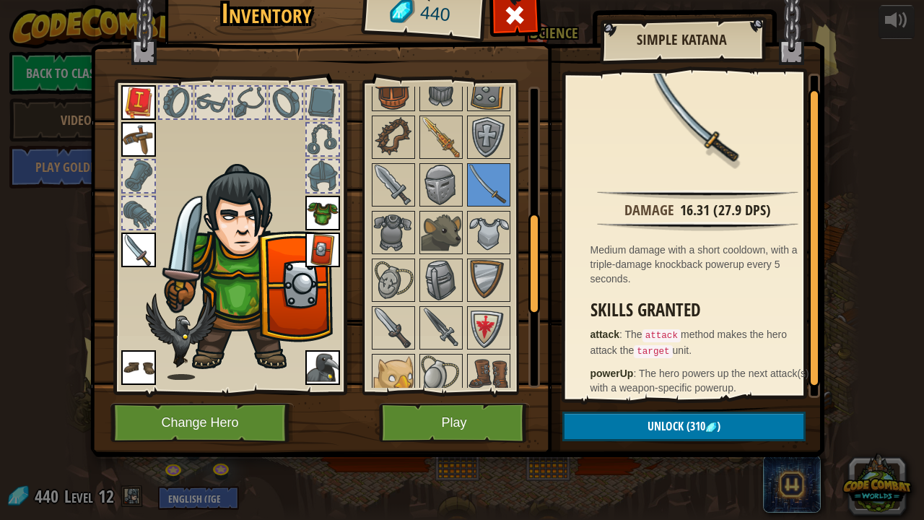
scroll to position [21, 0]
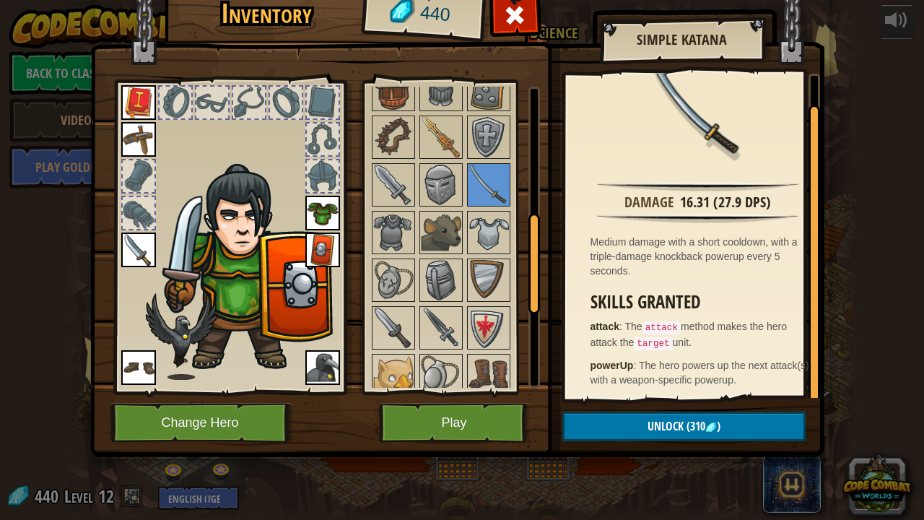
drag, startPoint x: 816, startPoint y: 316, endPoint x: 806, endPoint y: 352, distance: 38.2
click at [806, 352] on div "Damage 16.31 (27.9 DPS) Medium damage with a short cooldown, with a triple-dama…" at bounding box center [692, 236] width 255 height 324
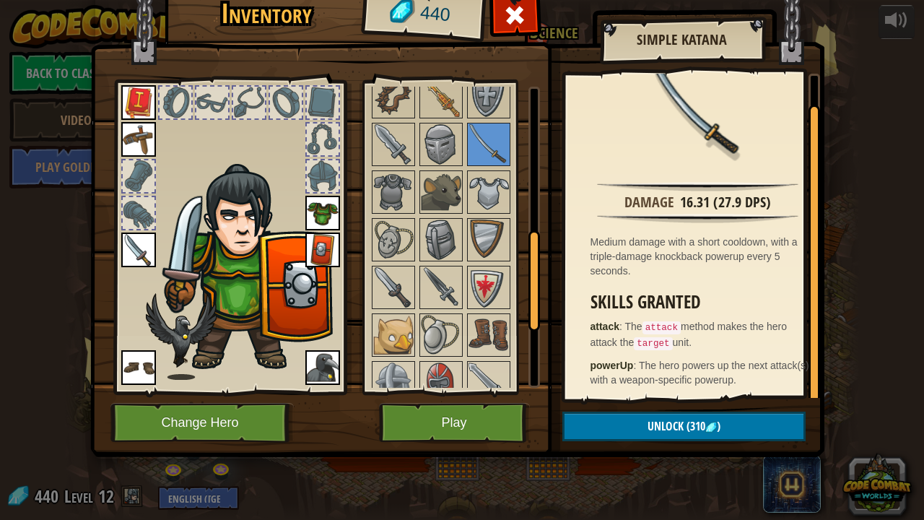
scroll to position [430, 0]
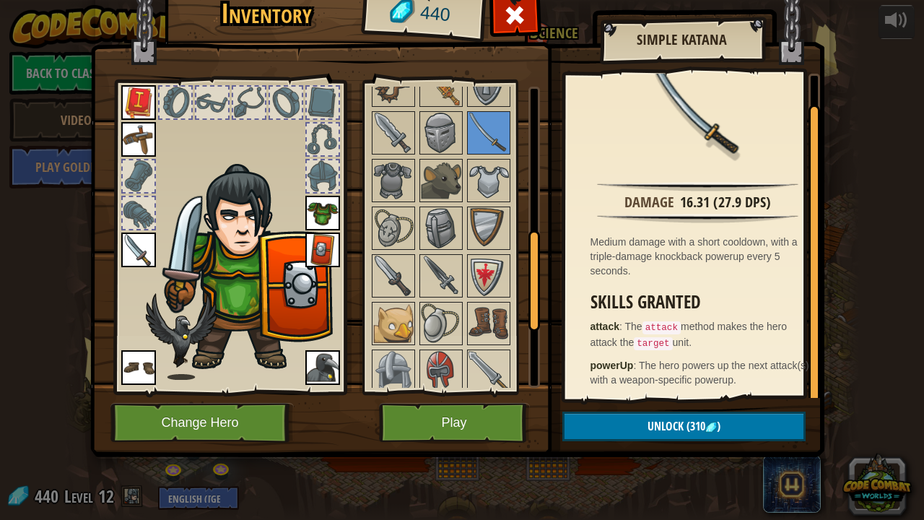
drag, startPoint x: 531, startPoint y: 297, endPoint x: 530, endPoint y: 313, distance: 15.2
click at [530, 313] on div at bounding box center [535, 280] width 12 height 101
click at [490, 280] on img at bounding box center [489, 276] width 40 height 40
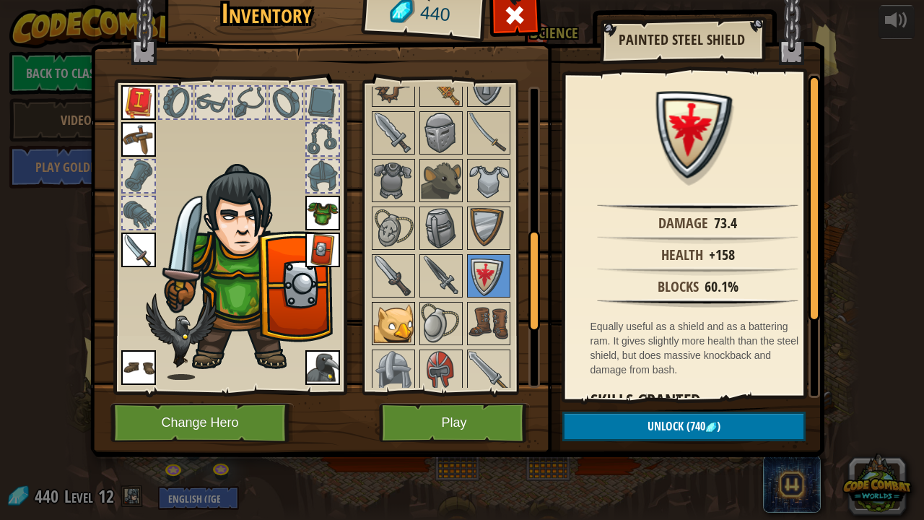
click at [393, 310] on img at bounding box center [393, 323] width 40 height 40
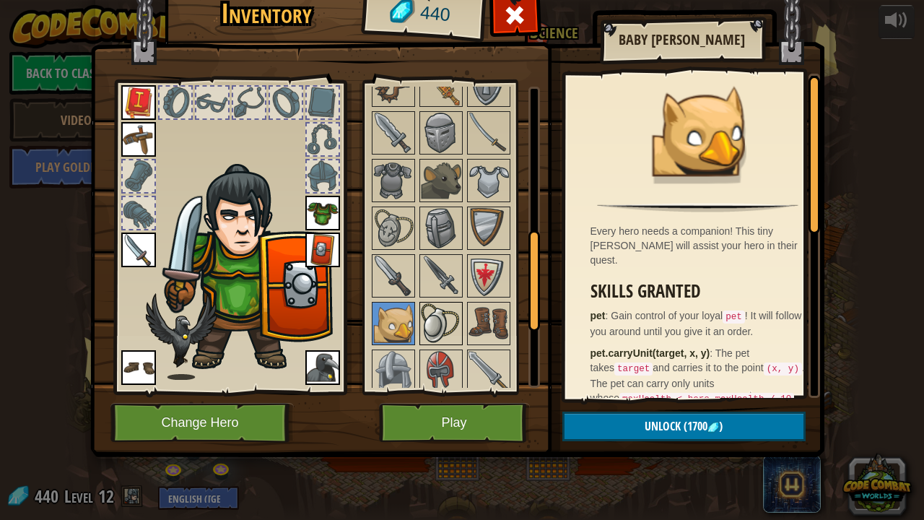
click at [424, 316] on img at bounding box center [441, 323] width 40 height 40
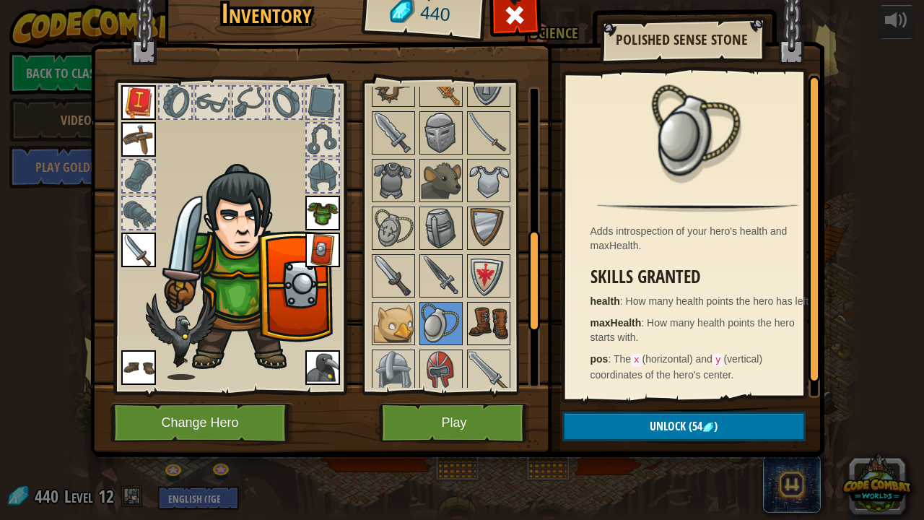
click at [480, 309] on img at bounding box center [489, 323] width 40 height 40
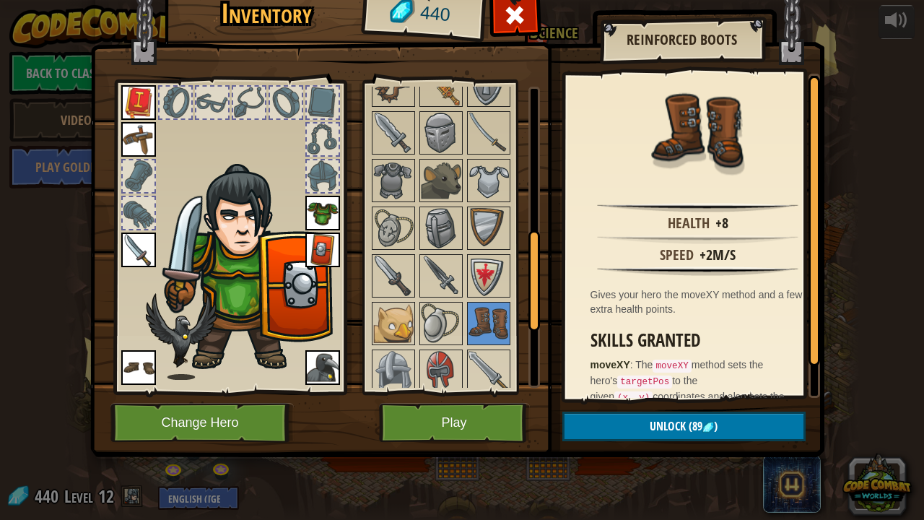
drag, startPoint x: 543, startPoint y: 286, endPoint x: 526, endPoint y: 343, distance: 59.6
click at [526, 343] on div "Inventory 440 Available Equip Equip Equip Equip Equip Equip Equip Equip Equip E…" at bounding box center [462, 220] width 734 height 477
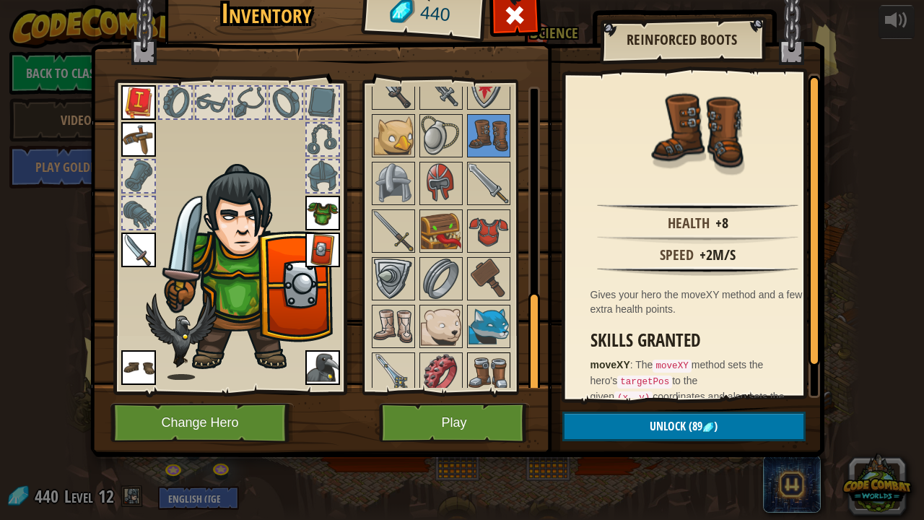
scroll to position [619, 0]
drag, startPoint x: 530, startPoint y: 294, endPoint x: 503, endPoint y: 368, distance: 79.0
click at [503, 368] on div "Available Equip Equip Equip Equip Equip Equip Equip Equip Equip Equip (double-c…" at bounding box center [455, 237] width 170 height 301
click at [480, 225] on img at bounding box center [489, 229] width 40 height 40
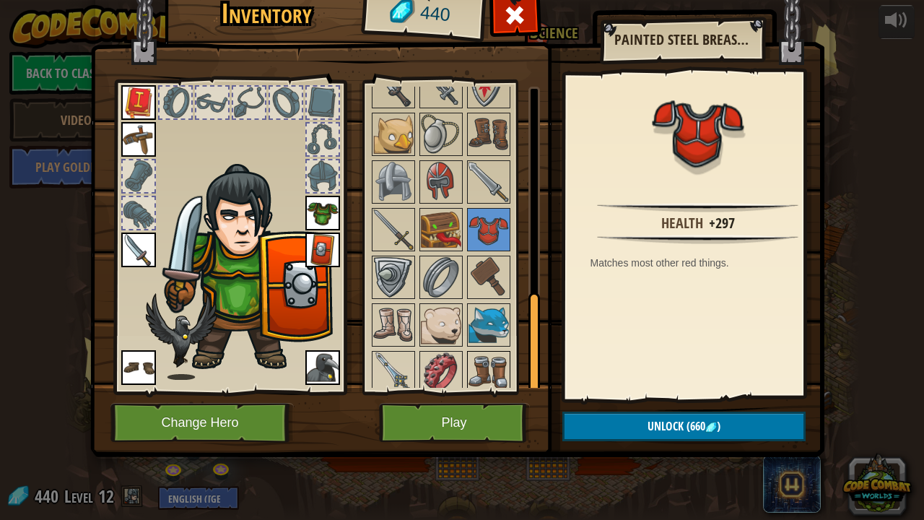
click at [493, 367] on img at bounding box center [489, 372] width 40 height 40
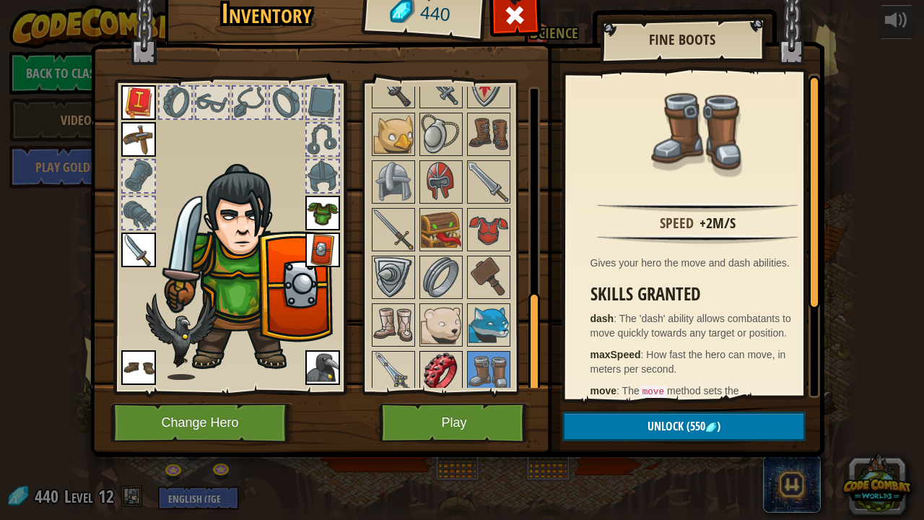
click at [433, 370] on img at bounding box center [441, 372] width 40 height 40
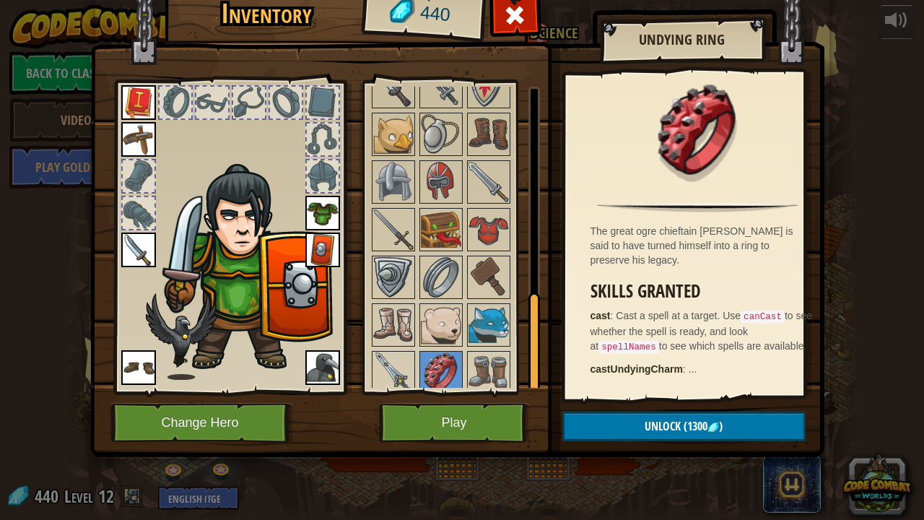
click at [365, 368] on div "Available Equip Equip Equip Equip Equip Equip Equip Equip Equip Equip (double-c…" at bounding box center [451, 237] width 177 height 314
click at [375, 365] on img at bounding box center [393, 372] width 40 height 40
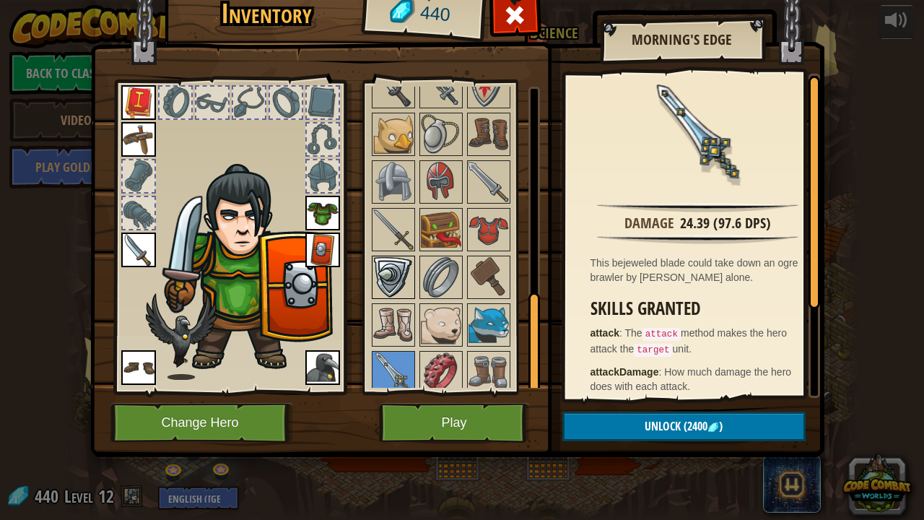
click at [397, 276] on img at bounding box center [393, 277] width 40 height 40
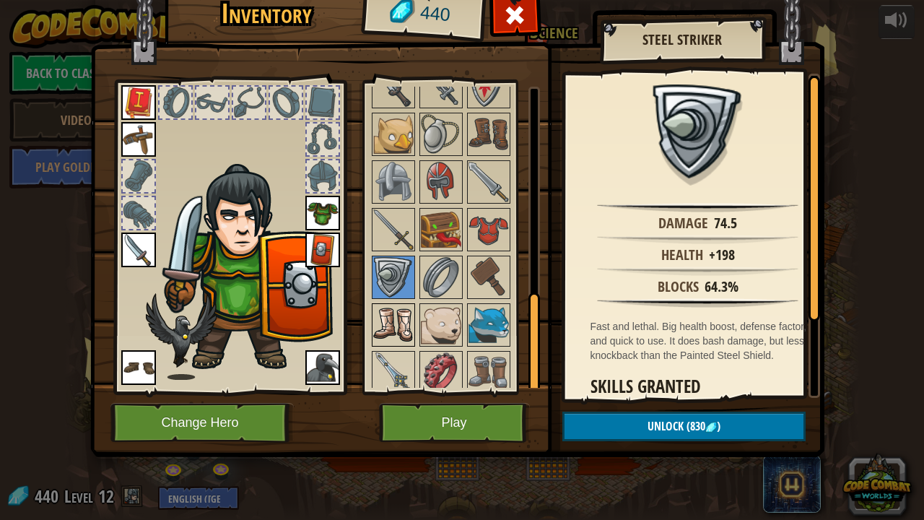
click at [391, 305] on img at bounding box center [393, 325] width 40 height 40
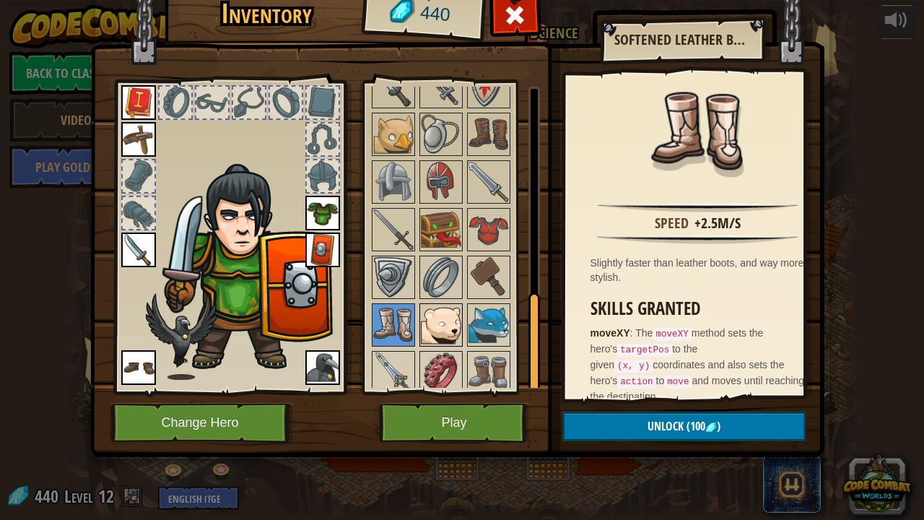
click at [453, 318] on img at bounding box center [441, 325] width 40 height 40
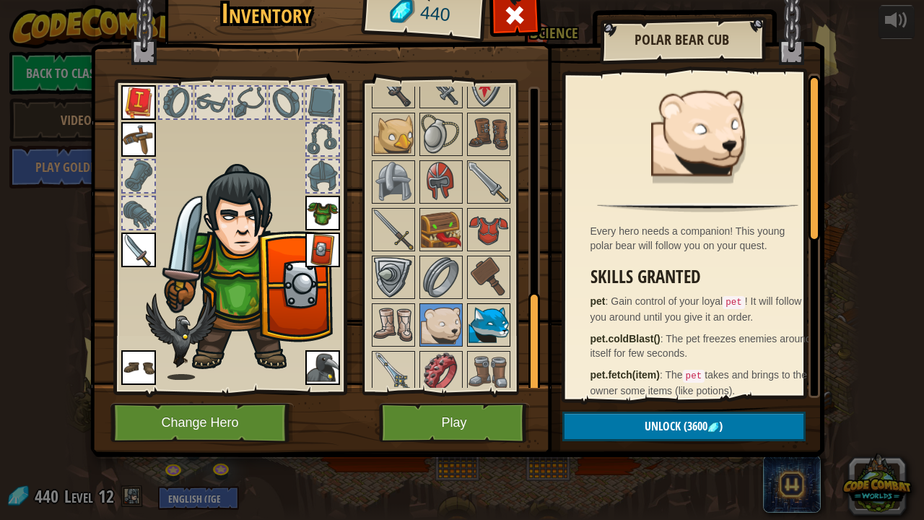
click at [494, 308] on img at bounding box center [489, 325] width 40 height 40
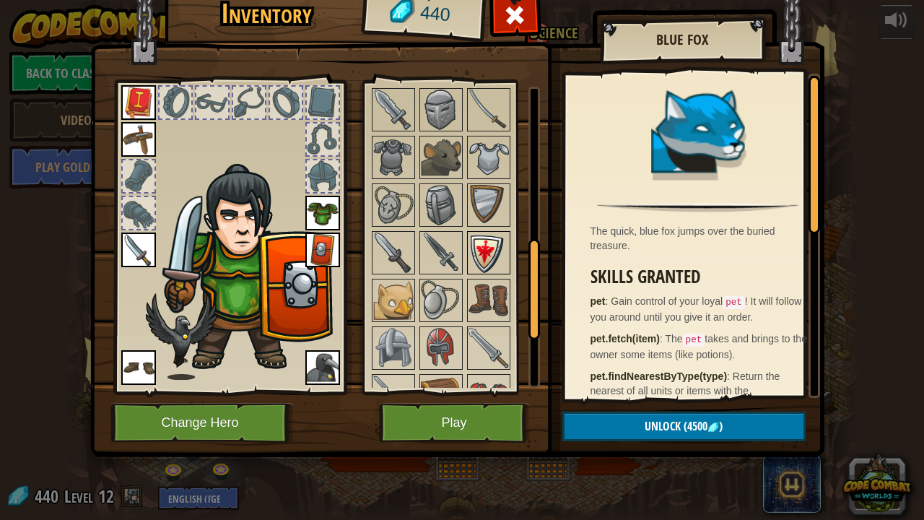
drag, startPoint x: 533, startPoint y: 319, endPoint x: 507, endPoint y: 231, distance: 91.8
click at [507, 231] on div "Available Equip Equip Equip Equip Equip Equip Equip Equip Equip Equip (double-c…" at bounding box center [455, 237] width 170 height 301
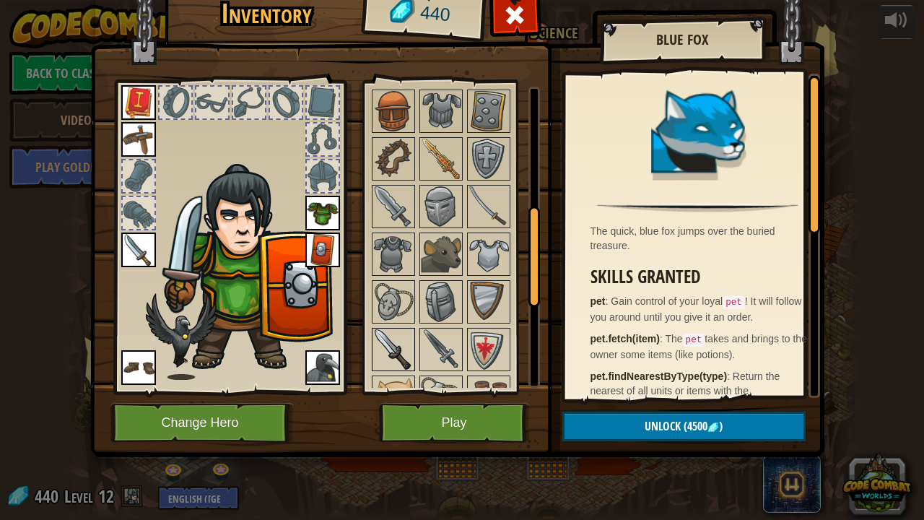
click at [404, 331] on img at bounding box center [393, 349] width 40 height 40
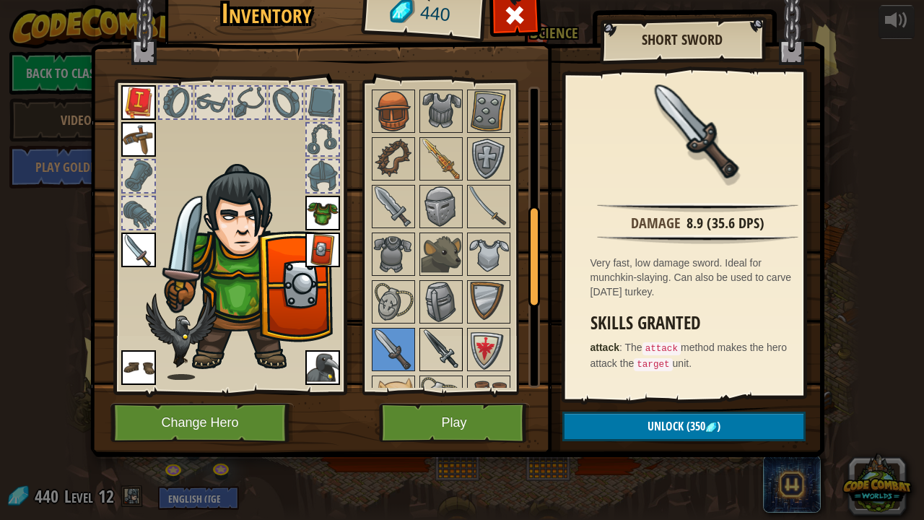
click at [451, 334] on img at bounding box center [441, 349] width 40 height 40
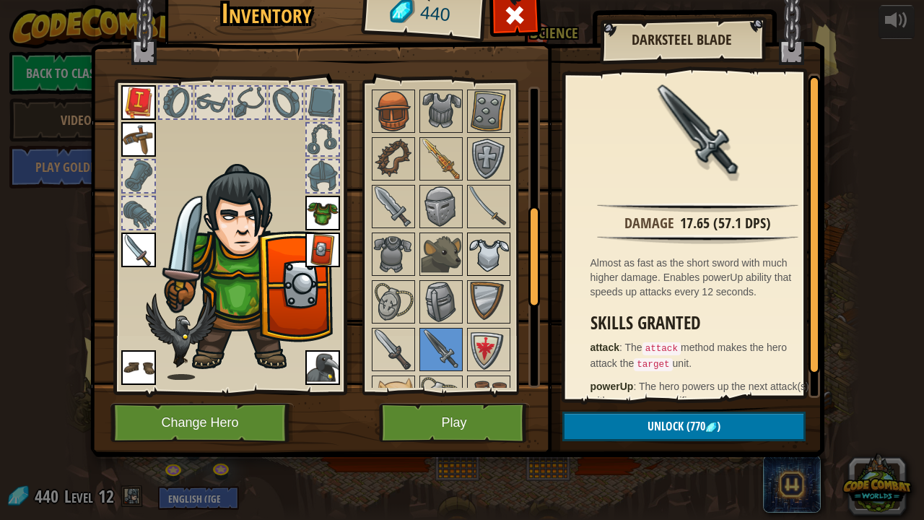
click at [484, 234] on img at bounding box center [489, 254] width 40 height 40
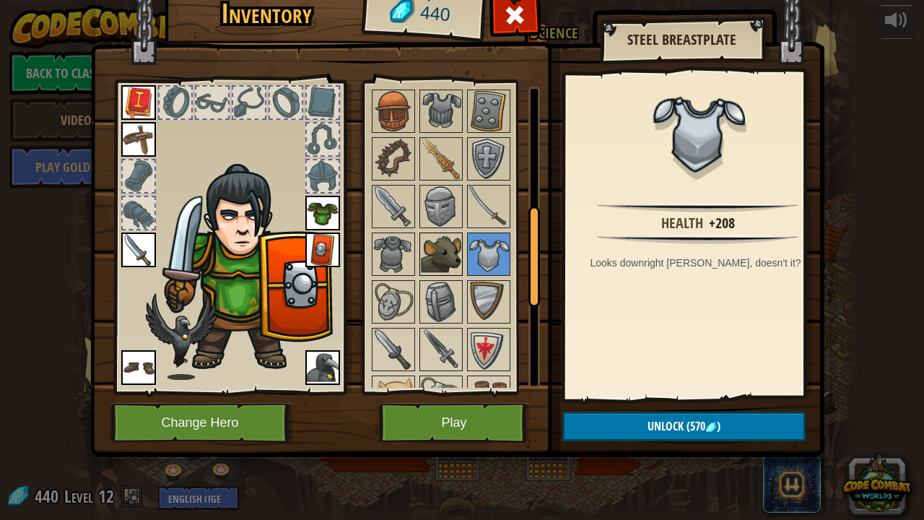
click at [445, 251] on img at bounding box center [441, 254] width 40 height 40
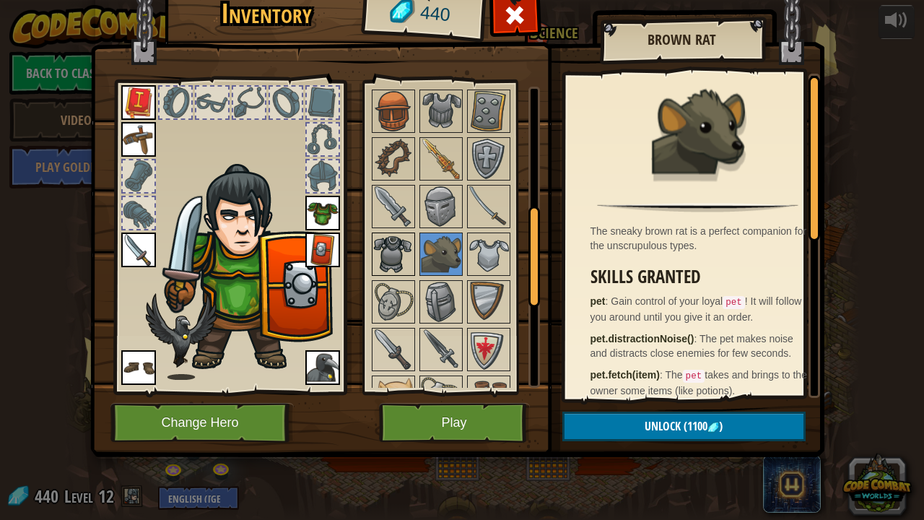
click at [388, 261] on img at bounding box center [393, 254] width 40 height 40
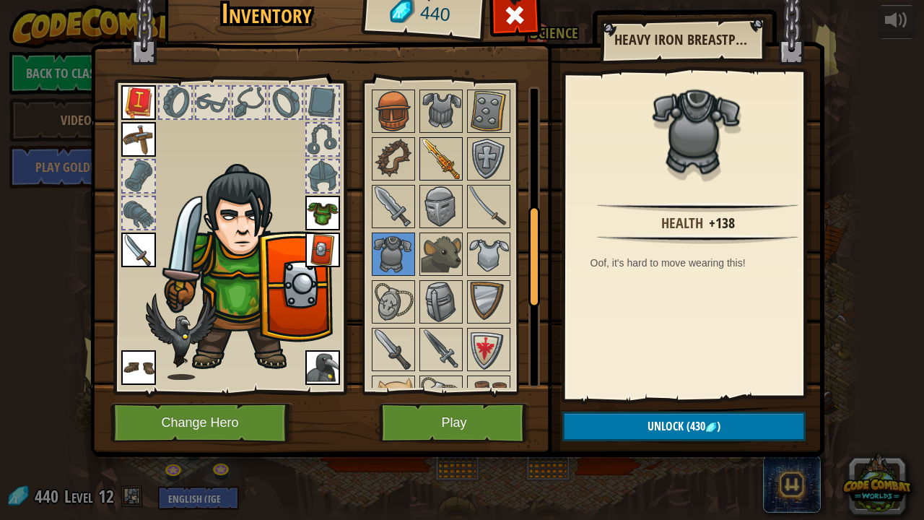
click at [439, 142] on img at bounding box center [441, 159] width 40 height 40
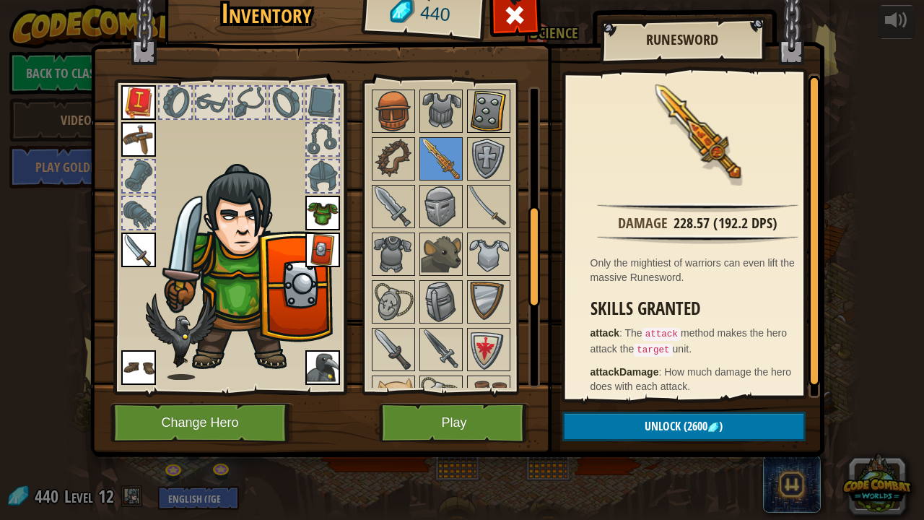
click at [492, 111] on img at bounding box center [489, 111] width 40 height 40
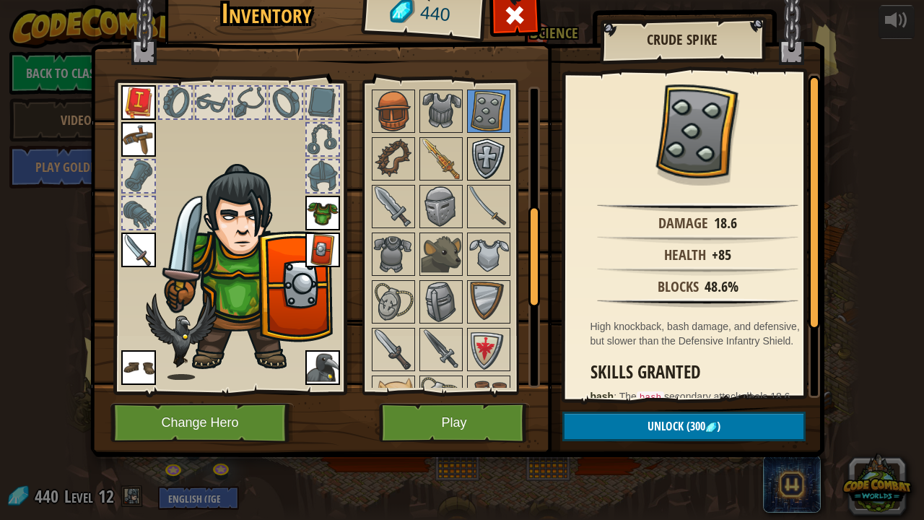
click at [497, 174] on img at bounding box center [489, 159] width 40 height 40
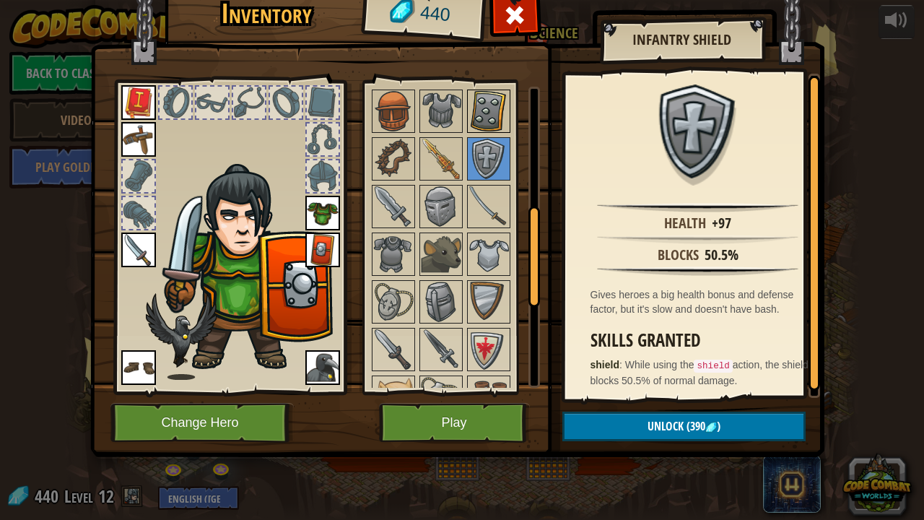
click at [487, 119] on img at bounding box center [489, 111] width 40 height 40
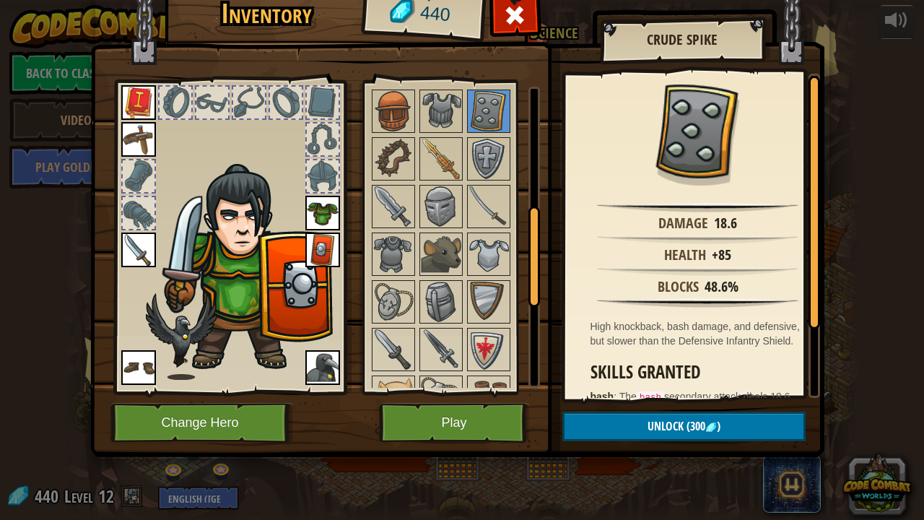
click at [318, 261] on img at bounding box center [322, 249] width 35 height 35
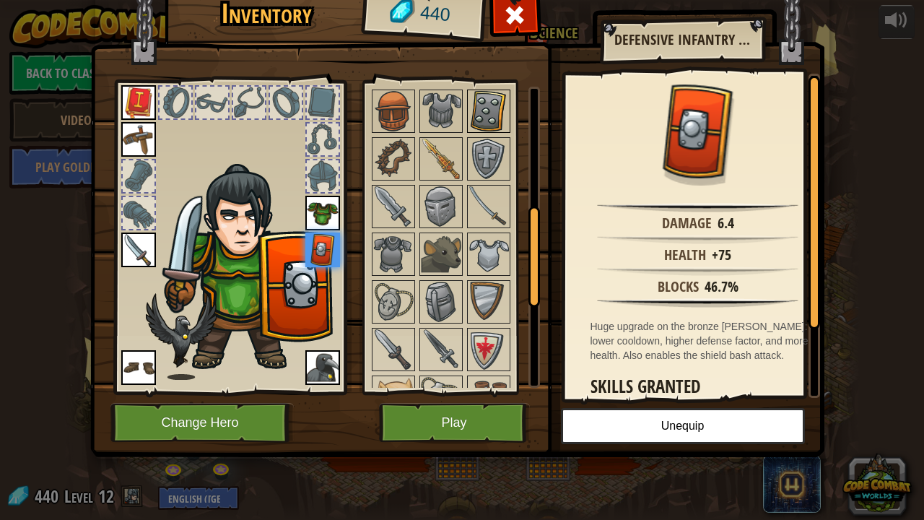
click at [482, 117] on img at bounding box center [489, 111] width 40 height 40
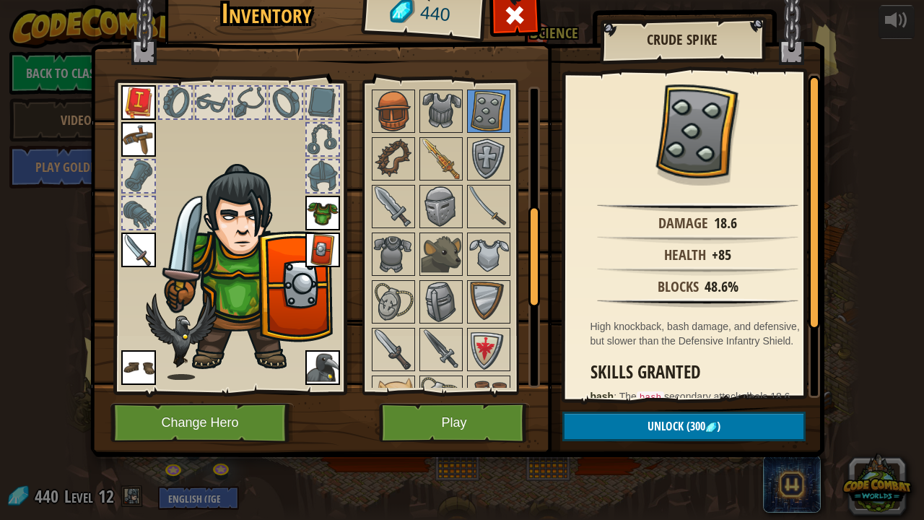
click at [316, 252] on img at bounding box center [322, 249] width 35 height 35
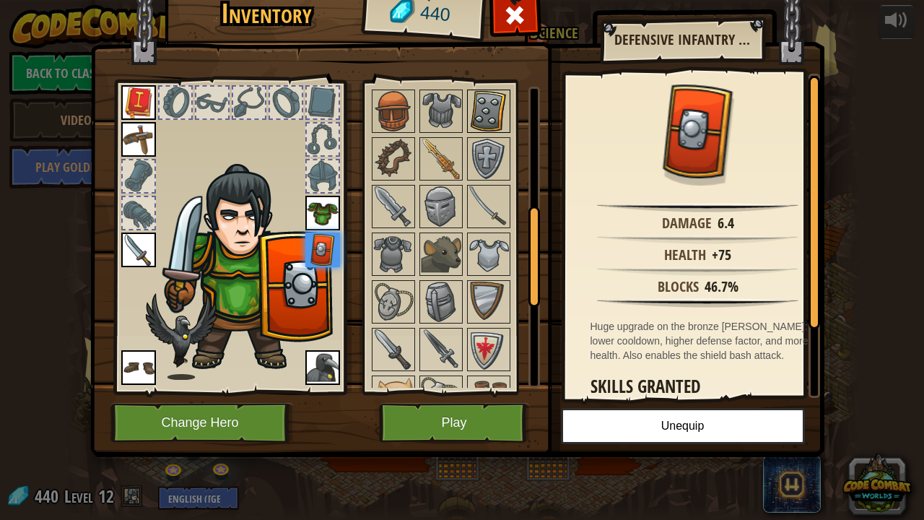
click at [489, 108] on img at bounding box center [489, 111] width 40 height 40
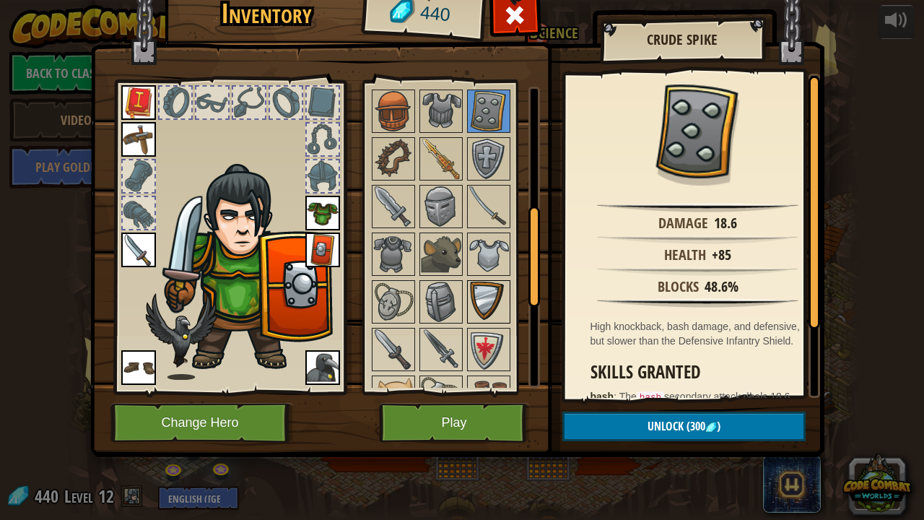
click at [494, 310] on img at bounding box center [489, 302] width 40 height 40
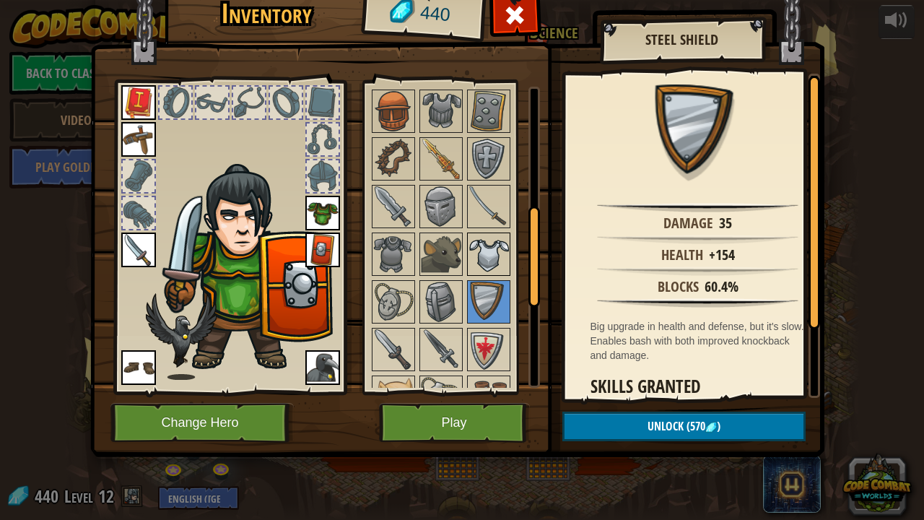
click at [482, 256] on img at bounding box center [489, 254] width 40 height 40
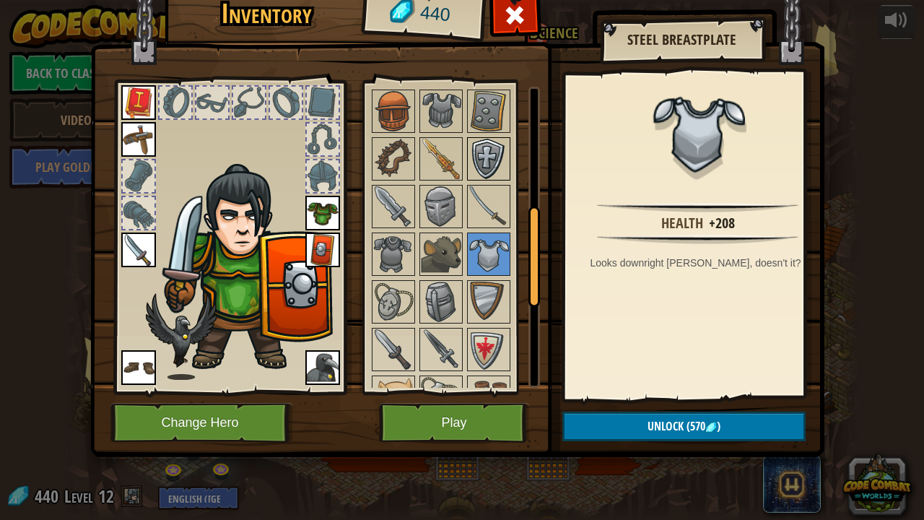
click at [476, 169] on img at bounding box center [489, 159] width 40 height 40
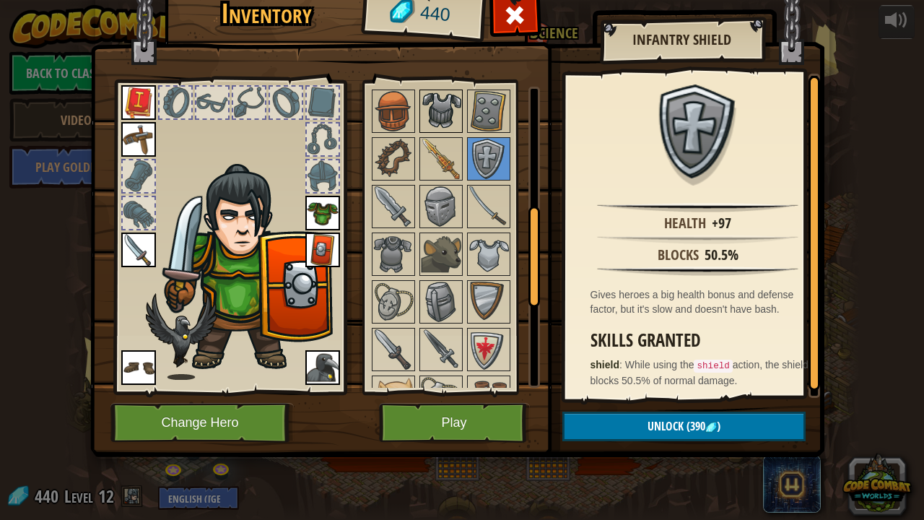
click at [432, 113] on img at bounding box center [441, 111] width 40 height 40
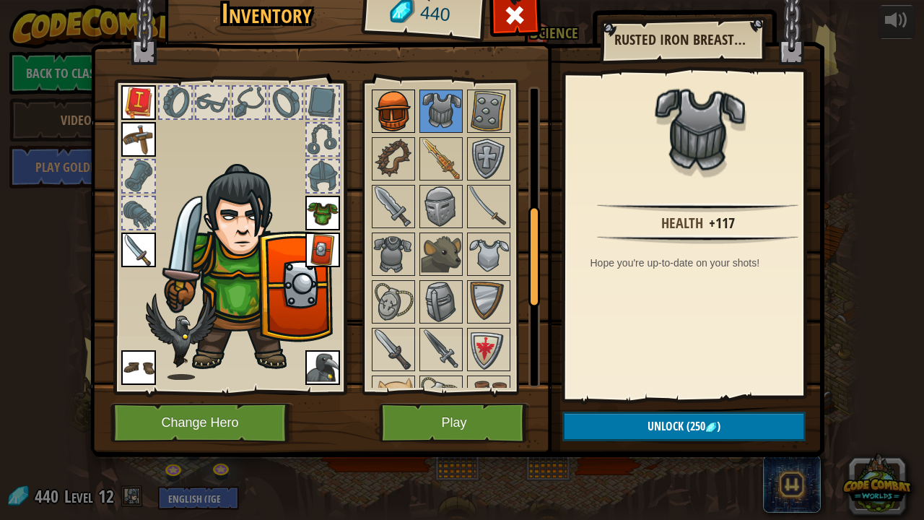
click at [404, 116] on img at bounding box center [393, 111] width 40 height 40
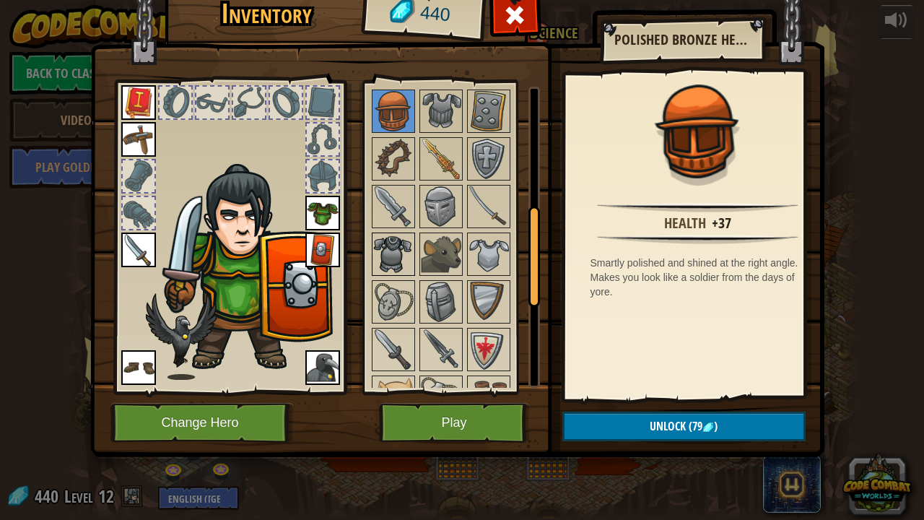
click at [407, 250] on img at bounding box center [393, 254] width 40 height 40
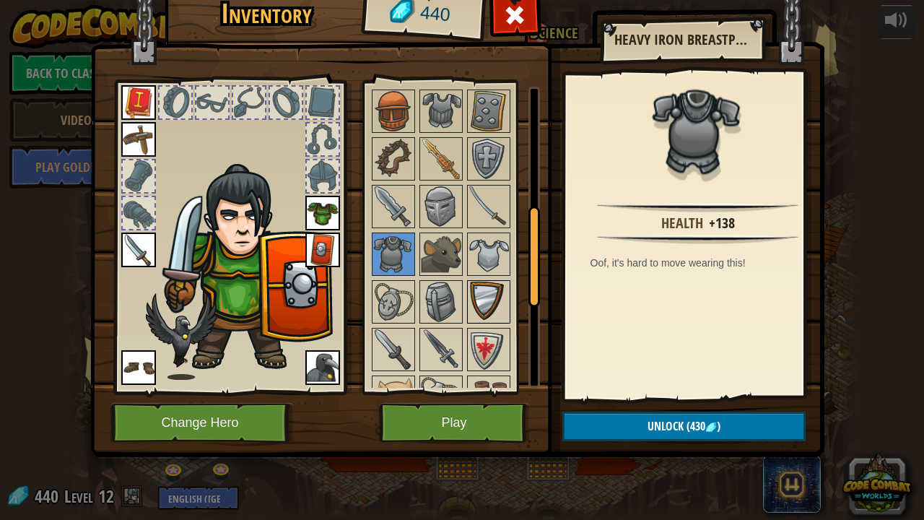
click at [478, 291] on img at bounding box center [489, 302] width 40 height 40
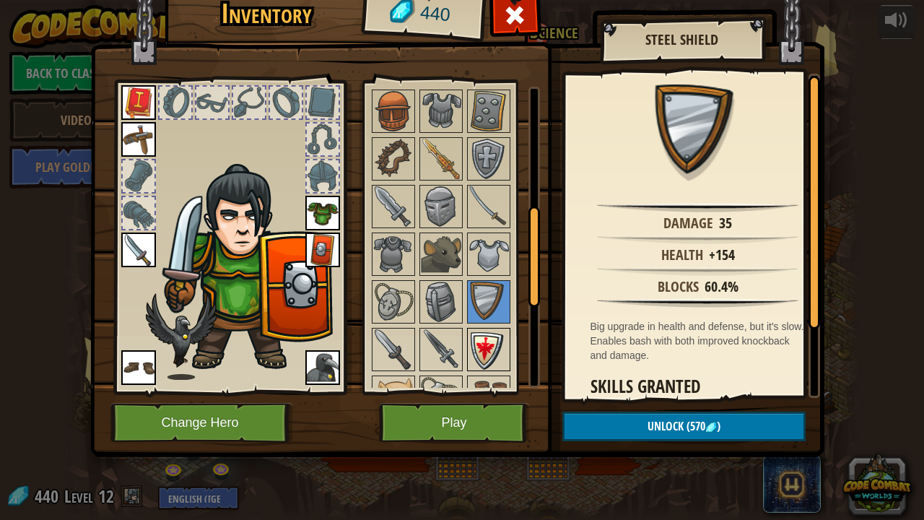
click at [494, 342] on img at bounding box center [489, 349] width 40 height 40
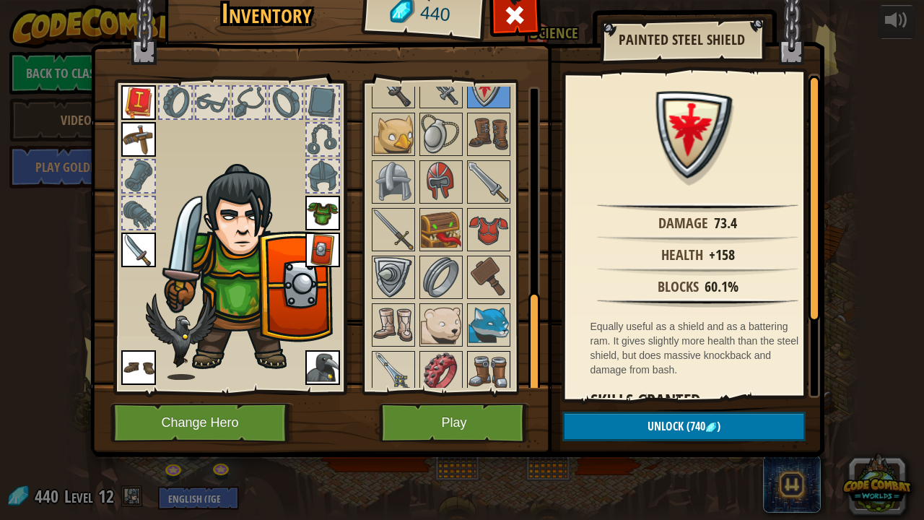
drag, startPoint x: 532, startPoint y: 263, endPoint x: 498, endPoint y: 346, distance: 89.7
click at [498, 346] on div "Available Equip Equip Equip Equip Equip Equip Equip Equip Equip Equip (double-c…" at bounding box center [455, 237] width 170 height 301
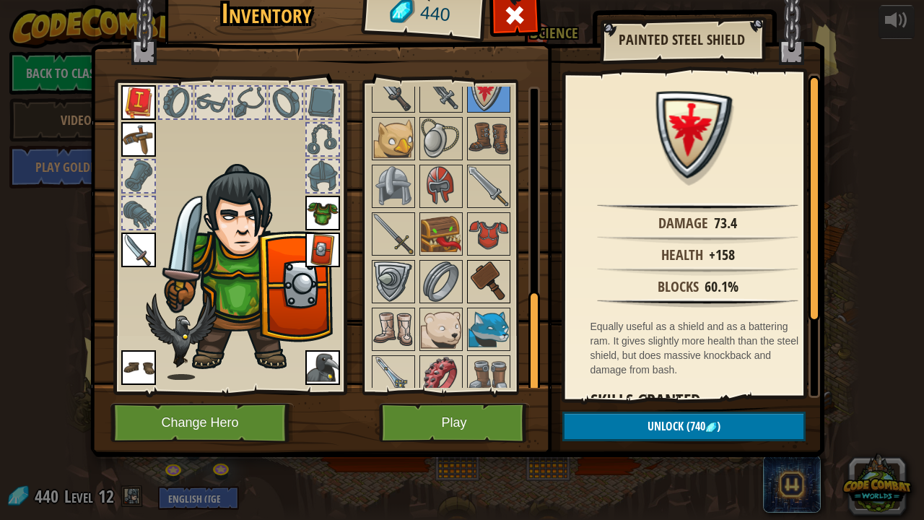
click at [485, 290] on img at bounding box center [489, 281] width 40 height 40
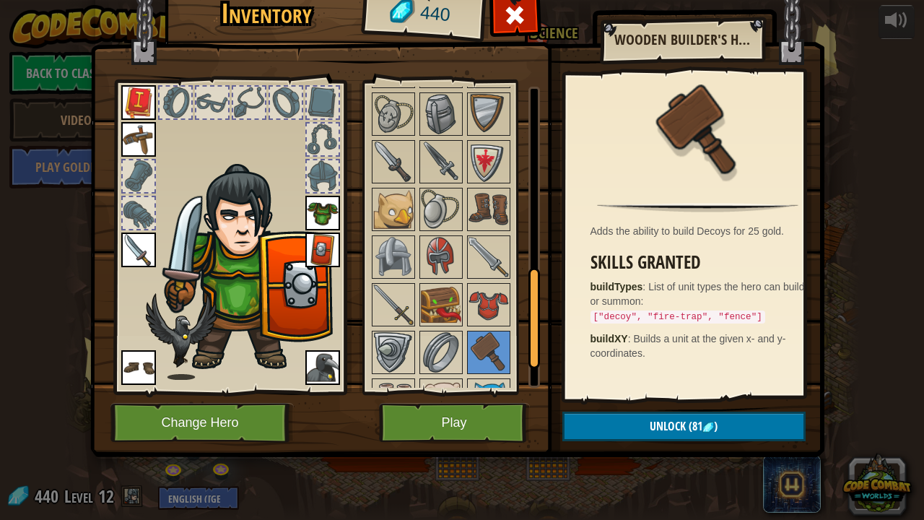
drag, startPoint x: 530, startPoint y: 317, endPoint x: 526, endPoint y: 292, distance: 24.8
click at [526, 292] on div "Available Equip Equip Equip Equip Equip Equip Equip Equip Equip Equip (double-c…" at bounding box center [455, 237] width 170 height 301
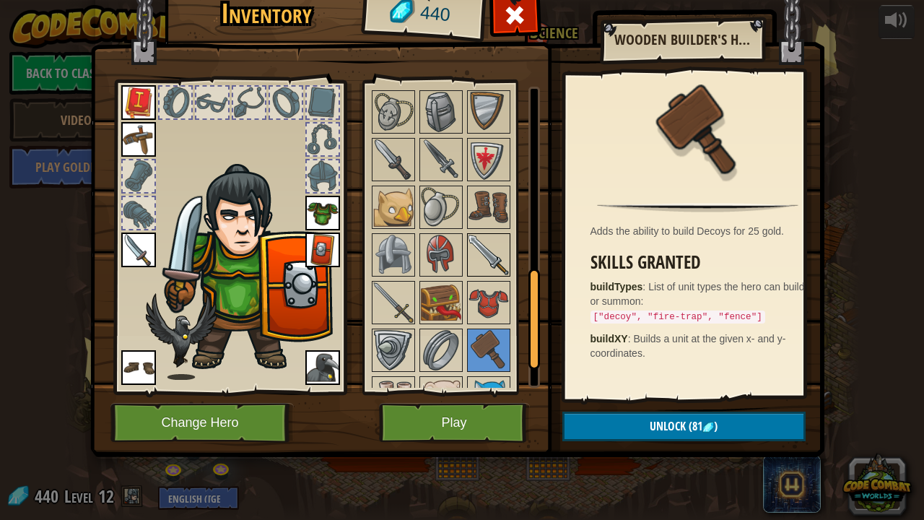
click at [472, 238] on img at bounding box center [489, 255] width 40 height 40
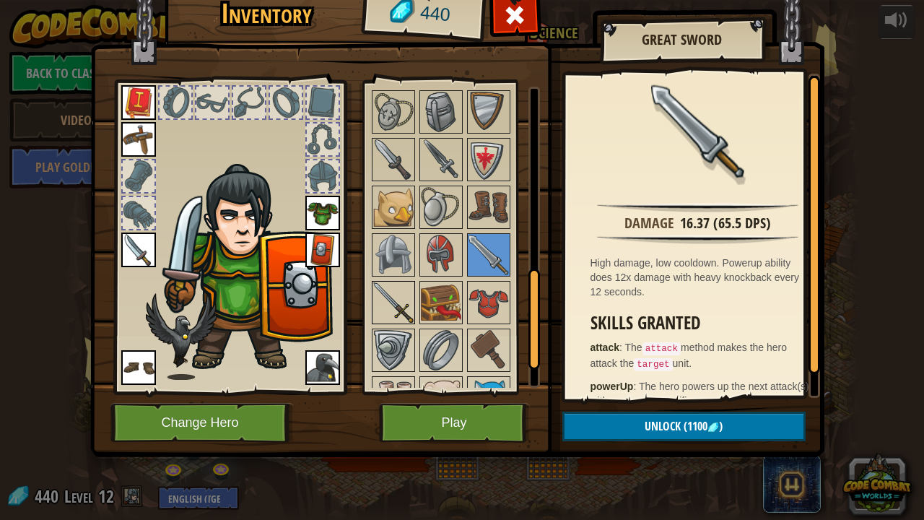
click at [383, 282] on img at bounding box center [393, 302] width 40 height 40
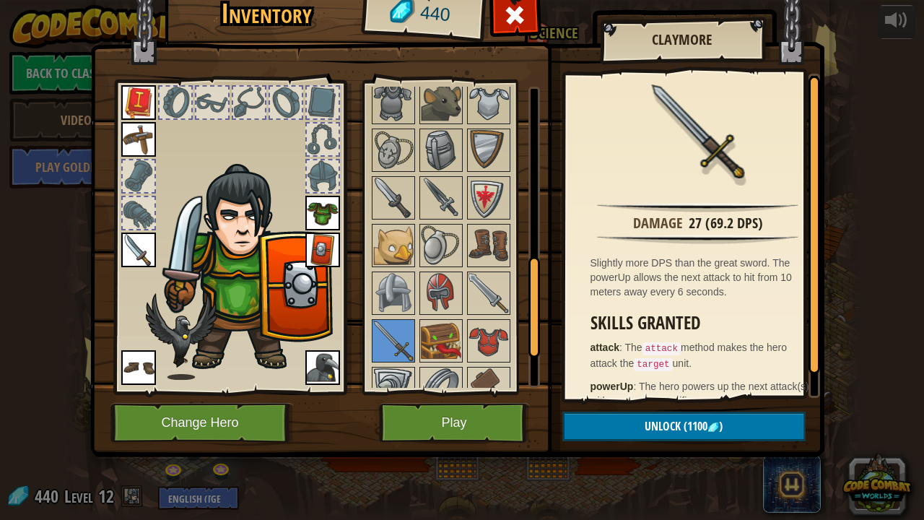
drag, startPoint x: 539, startPoint y: 298, endPoint x: 533, endPoint y: 283, distance: 16.2
click at [533, 283] on div at bounding box center [535, 306] width 12 height 101
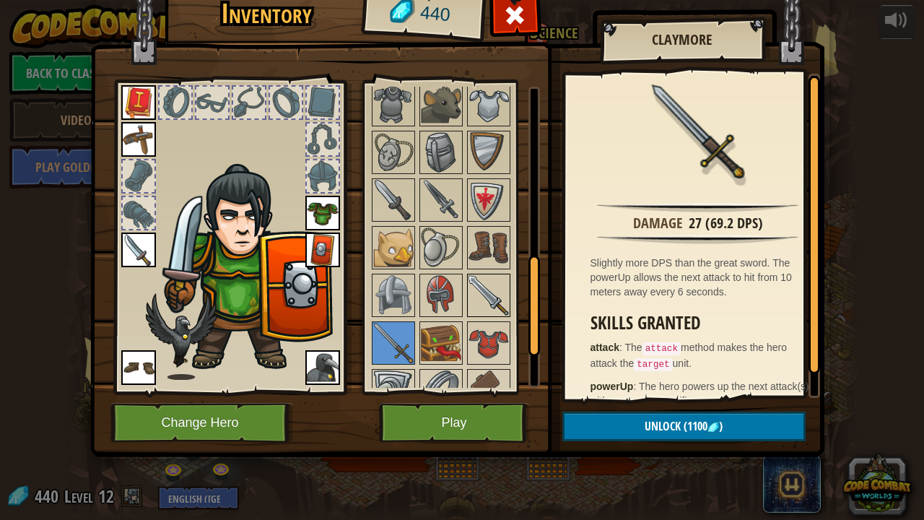
click at [496, 283] on img at bounding box center [489, 295] width 40 height 40
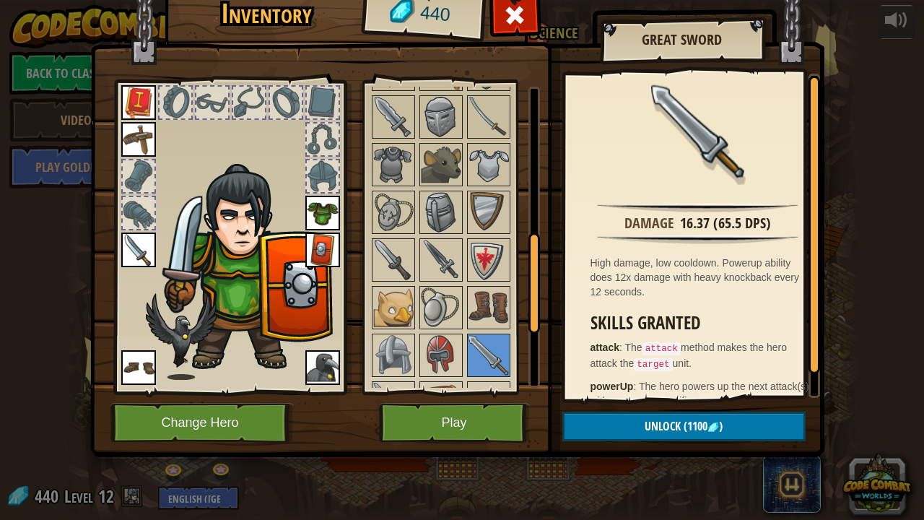
scroll to position [438, 0]
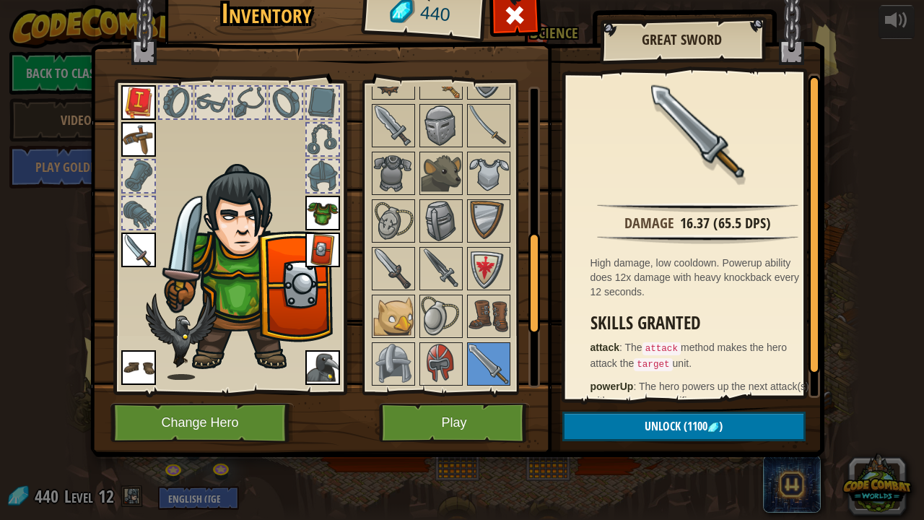
drag, startPoint x: 533, startPoint y: 267, endPoint x: 534, endPoint y: 243, distance: 24.6
click at [534, 243] on div at bounding box center [535, 282] width 12 height 101
click at [386, 257] on img at bounding box center [393, 268] width 40 height 40
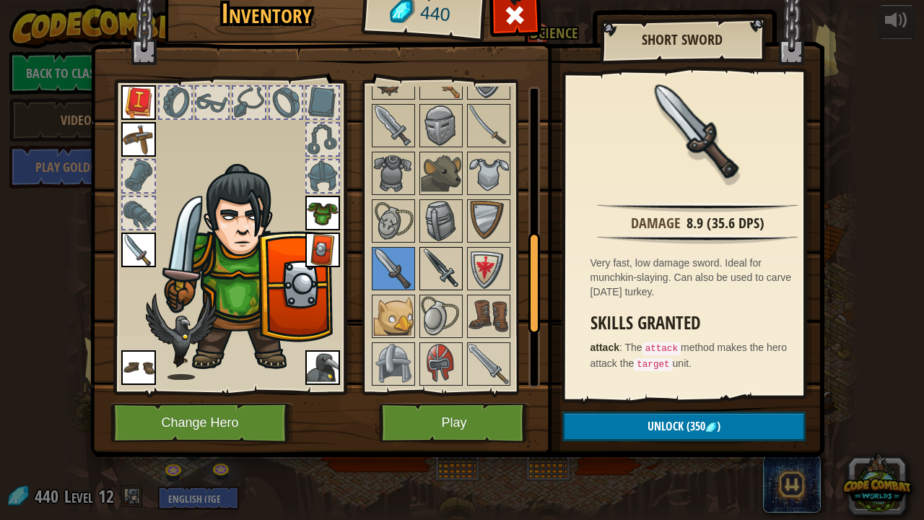
click at [438, 265] on img at bounding box center [441, 268] width 40 height 40
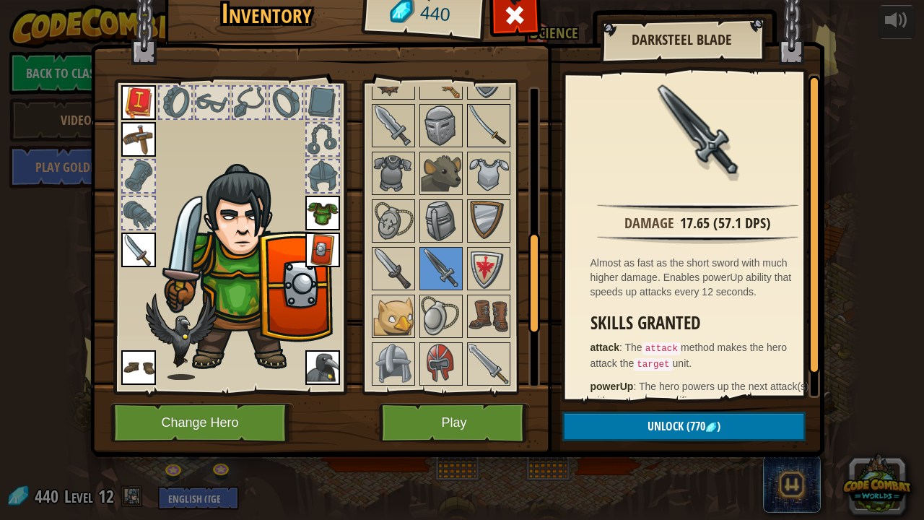
click at [487, 136] on img at bounding box center [489, 125] width 40 height 40
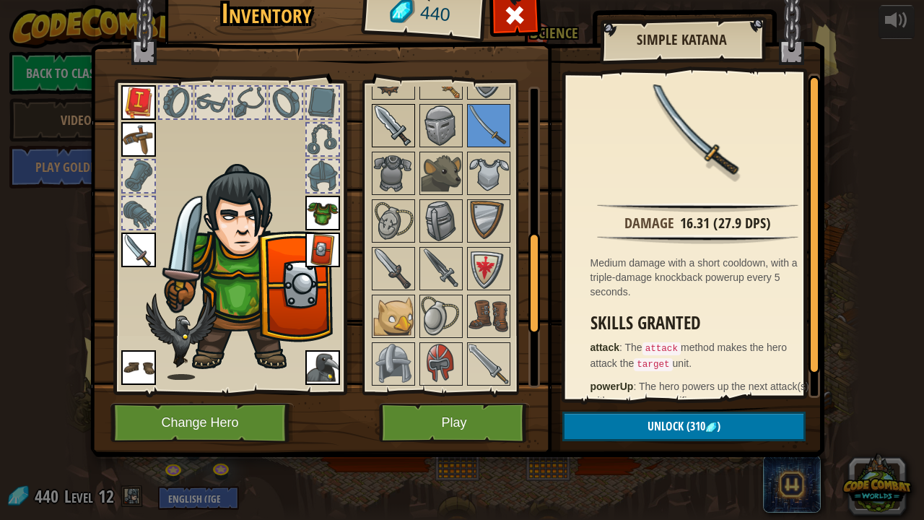
click at [393, 129] on img at bounding box center [393, 125] width 40 height 40
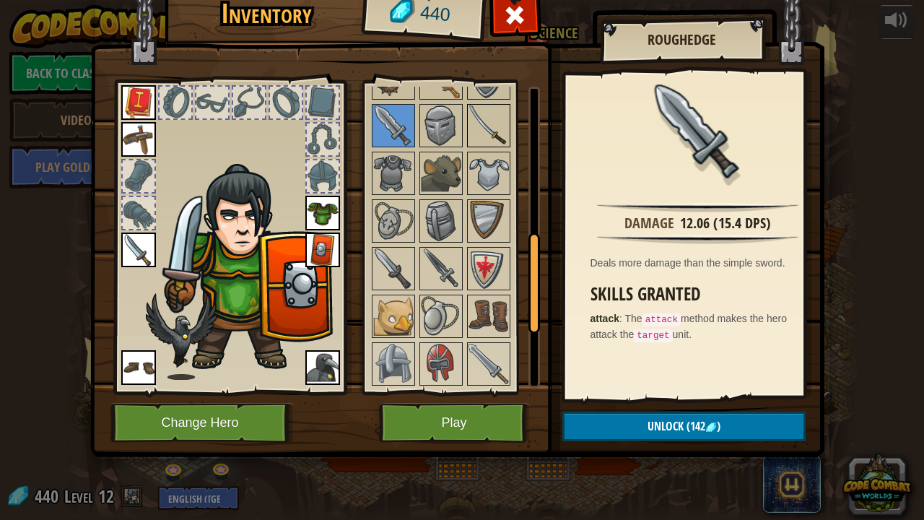
click at [482, 130] on img at bounding box center [489, 125] width 40 height 40
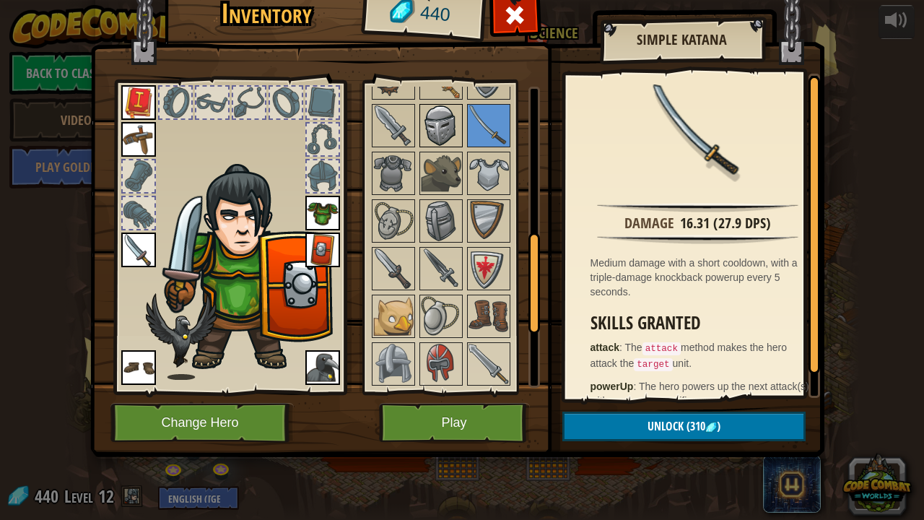
click at [435, 125] on img at bounding box center [441, 125] width 40 height 40
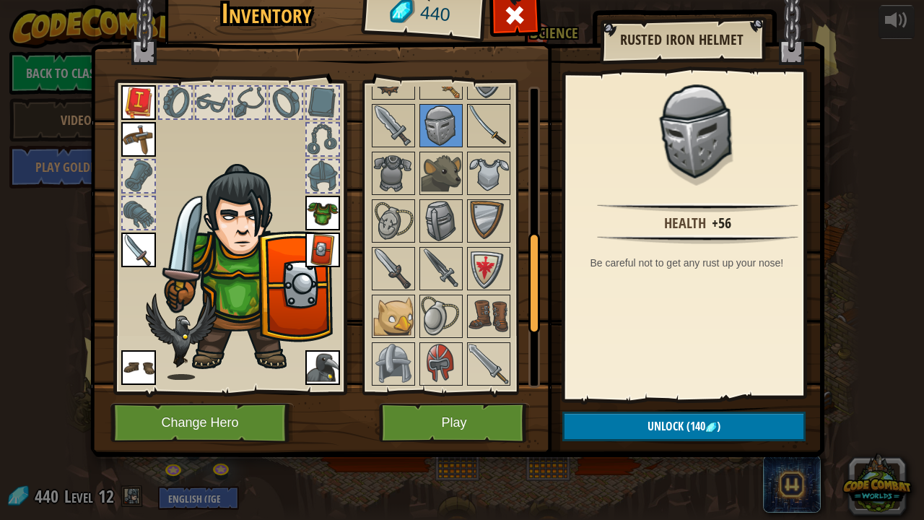
click at [482, 127] on img at bounding box center [489, 125] width 40 height 40
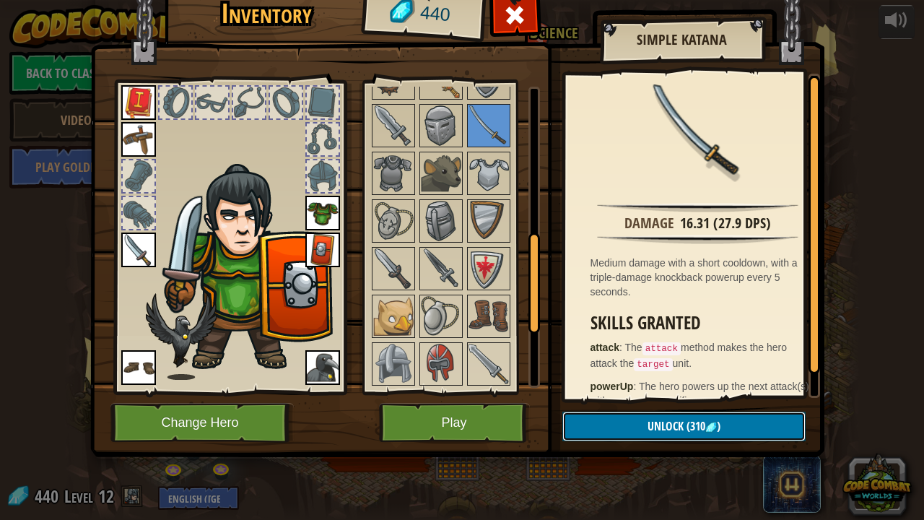
click at [612, 412] on button "Unlock (310 )" at bounding box center [683, 427] width 243 height 30
click at [612, 412] on button "Confirm" at bounding box center [683, 427] width 243 height 30
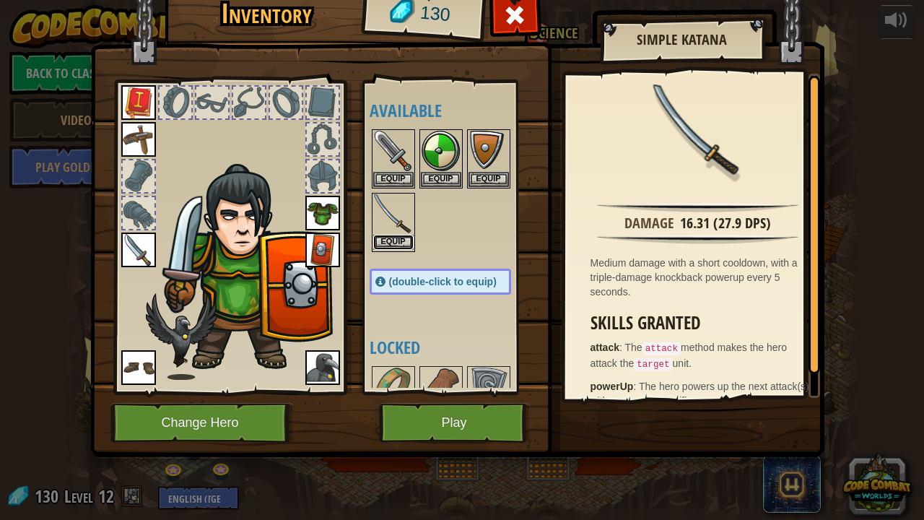
click at [400, 235] on button "Equip" at bounding box center [393, 242] width 40 height 15
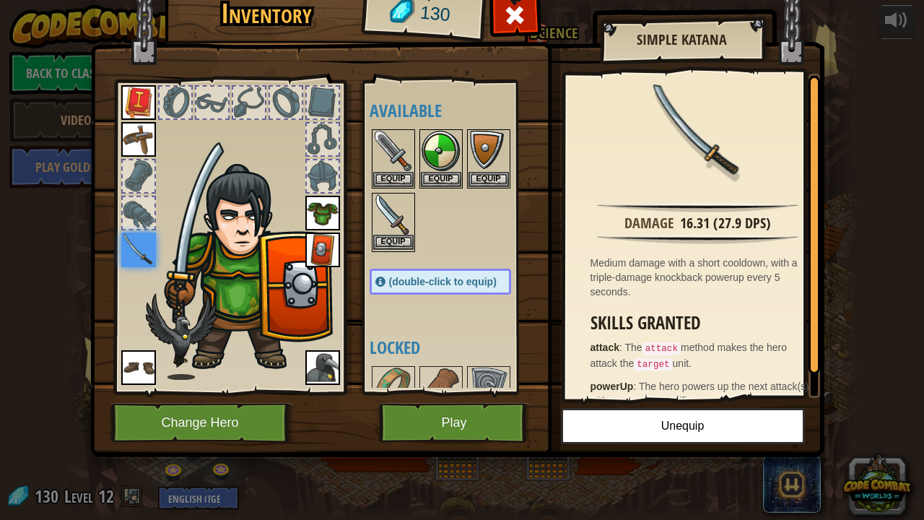
click at [389, 201] on img at bounding box center [393, 214] width 40 height 40
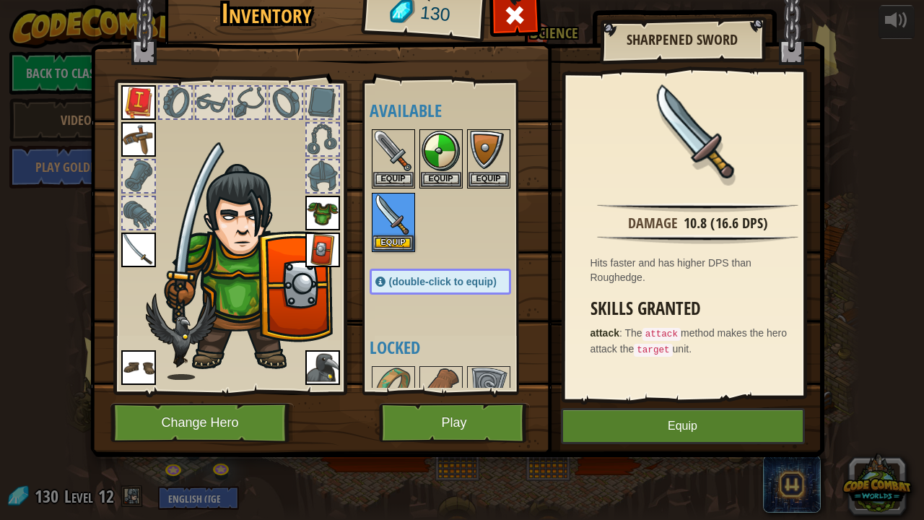
click at [135, 249] on img at bounding box center [138, 249] width 35 height 35
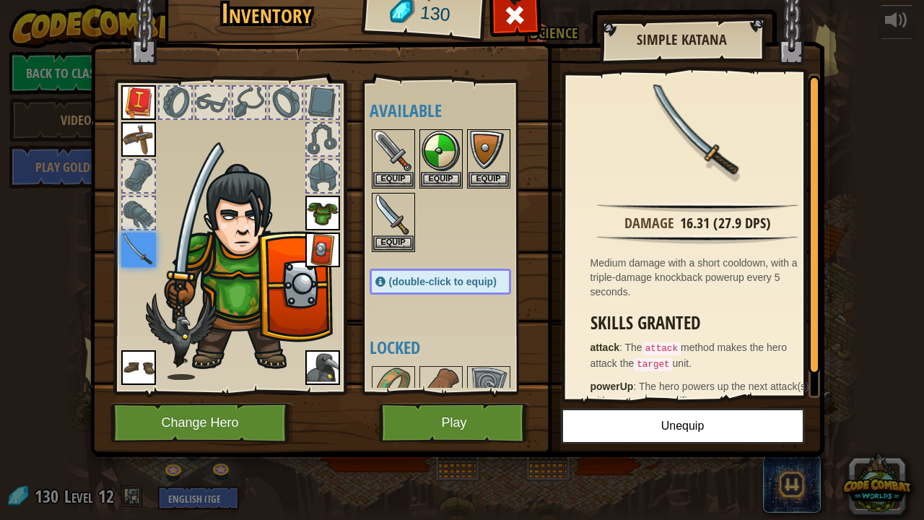
click at [507, 310] on div "Available Equip Equip Equip Equip Equip Equip Equip Equip Equip Equip Equip (do…" at bounding box center [455, 237] width 170 height 301
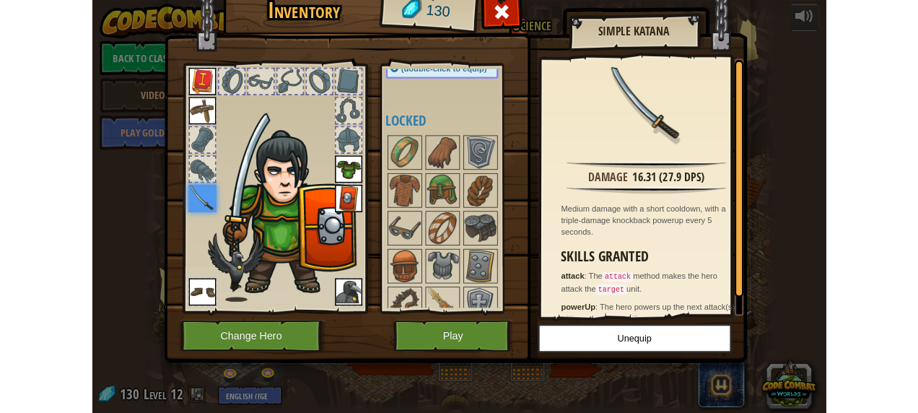
scroll to position [202, 0]
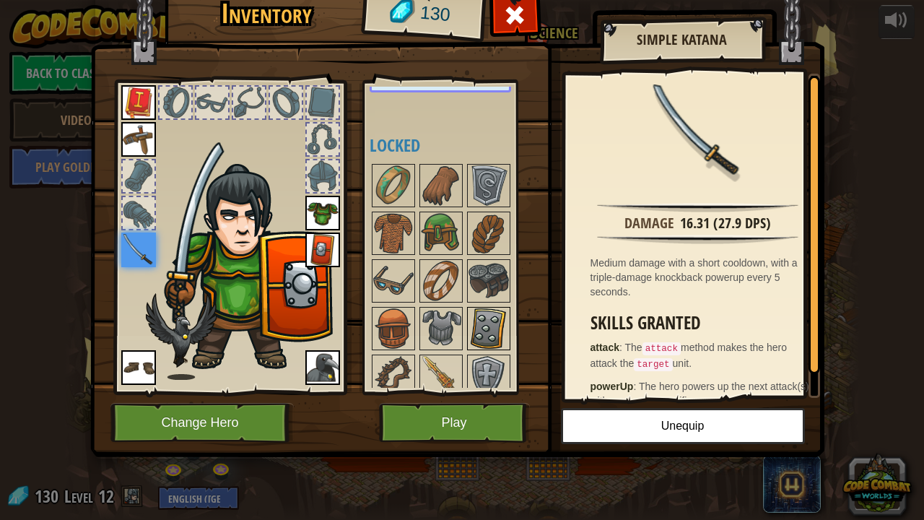
click at [491, 316] on img at bounding box center [489, 328] width 40 height 40
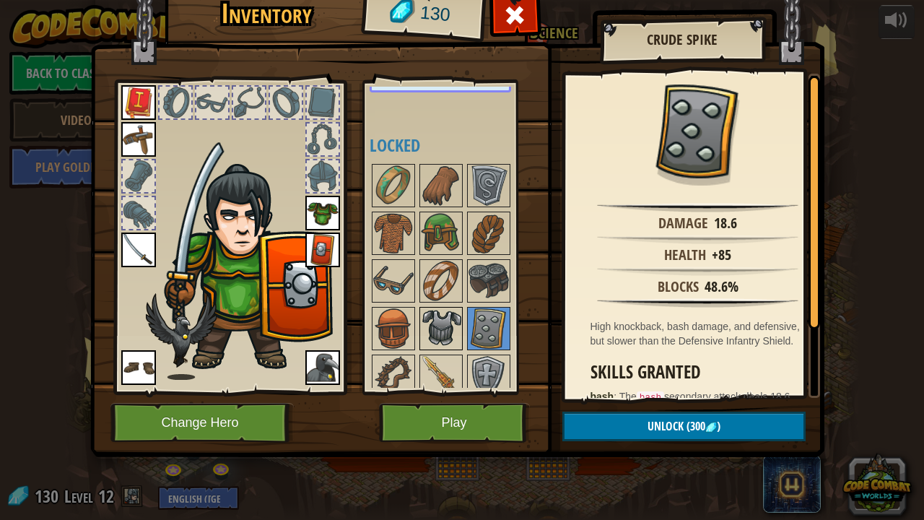
click at [429, 335] on img at bounding box center [441, 328] width 40 height 40
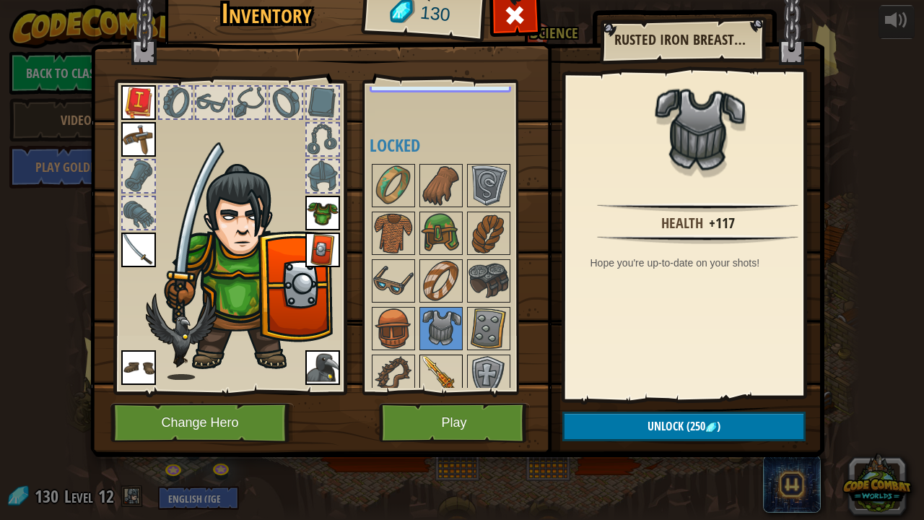
click at [450, 362] on img at bounding box center [441, 376] width 40 height 40
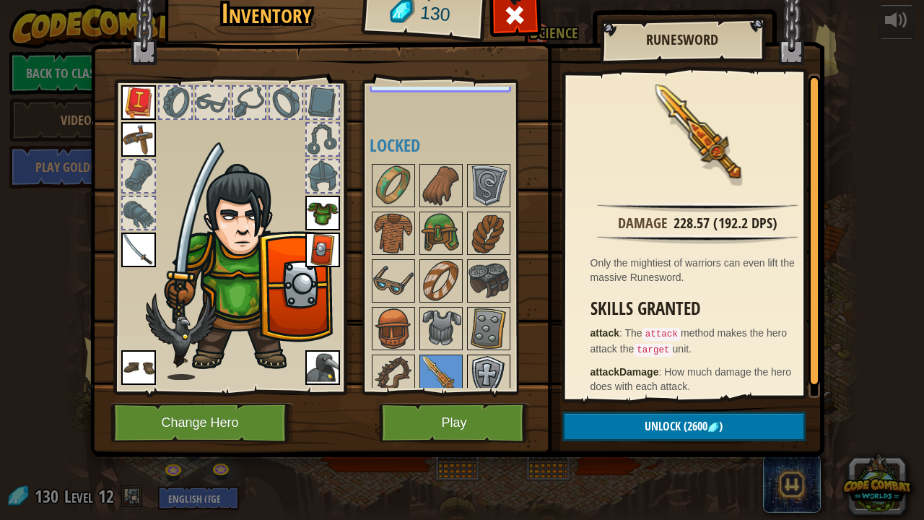
click at [494, 368] on img at bounding box center [489, 376] width 40 height 40
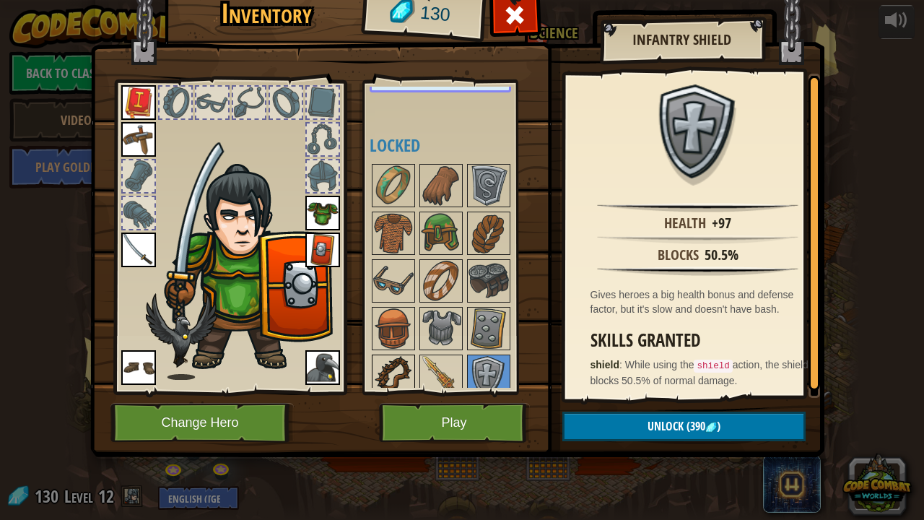
click at [393, 365] on img at bounding box center [393, 376] width 40 height 40
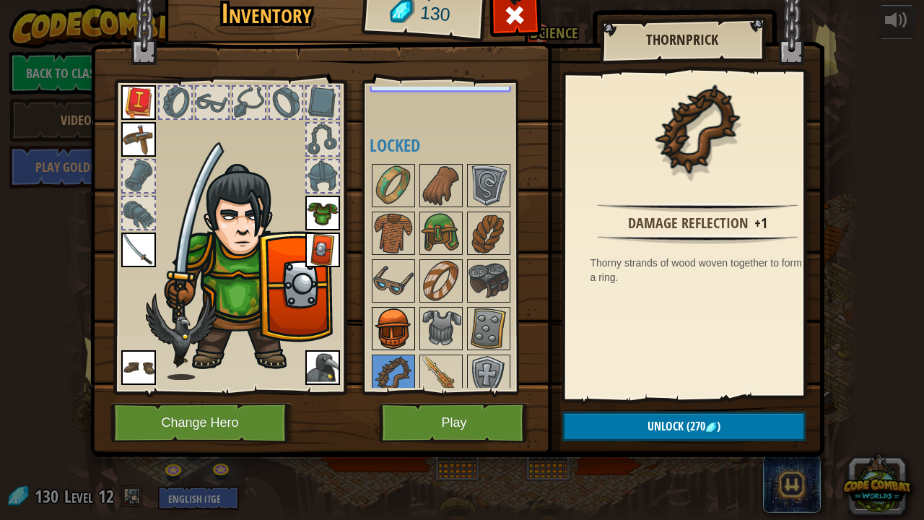
click at [386, 316] on img at bounding box center [393, 328] width 40 height 40
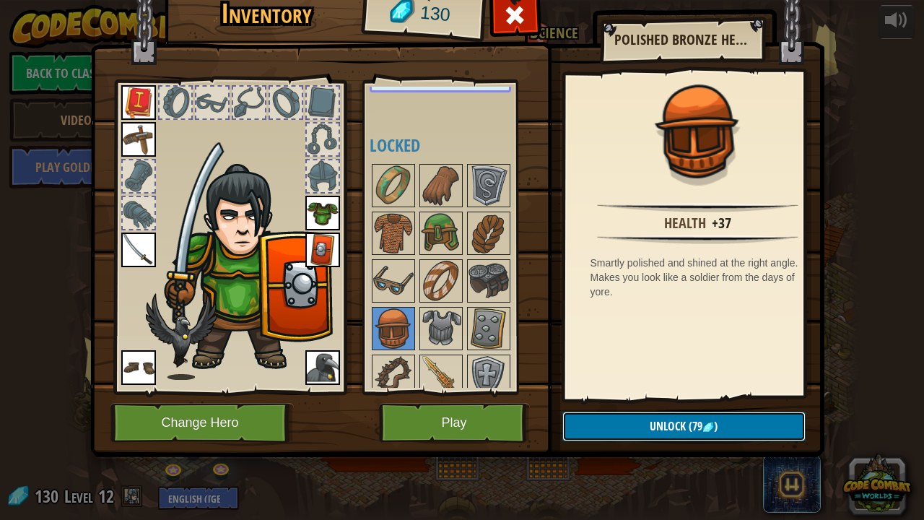
click at [661, 412] on span "Unlock" at bounding box center [668, 426] width 36 height 16
drag, startPoint x: 661, startPoint y: 422, endPoint x: 630, endPoint y: 432, distance: 33.3
click at [630, 412] on button "Confirm" at bounding box center [683, 427] width 243 height 30
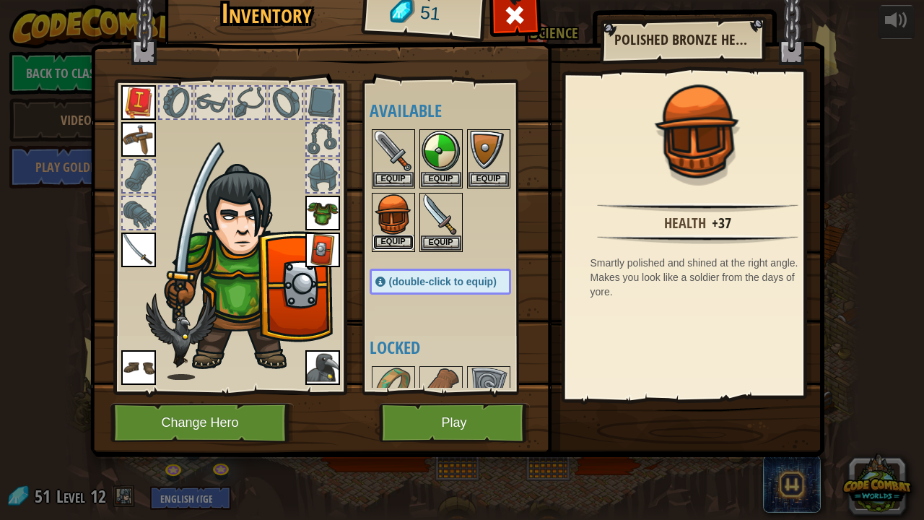
click at [388, 237] on button "Equip" at bounding box center [393, 242] width 40 height 15
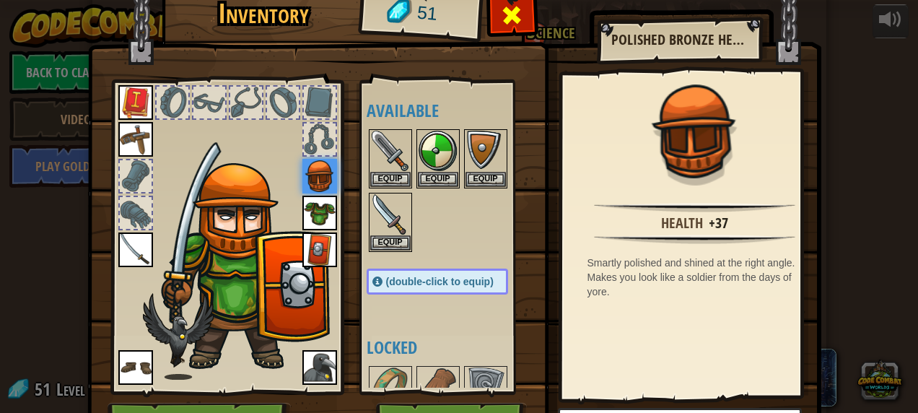
click at [491, 25] on div at bounding box center [512, 18] width 45 height 45
